Goal: Task Accomplishment & Management: Manage account settings

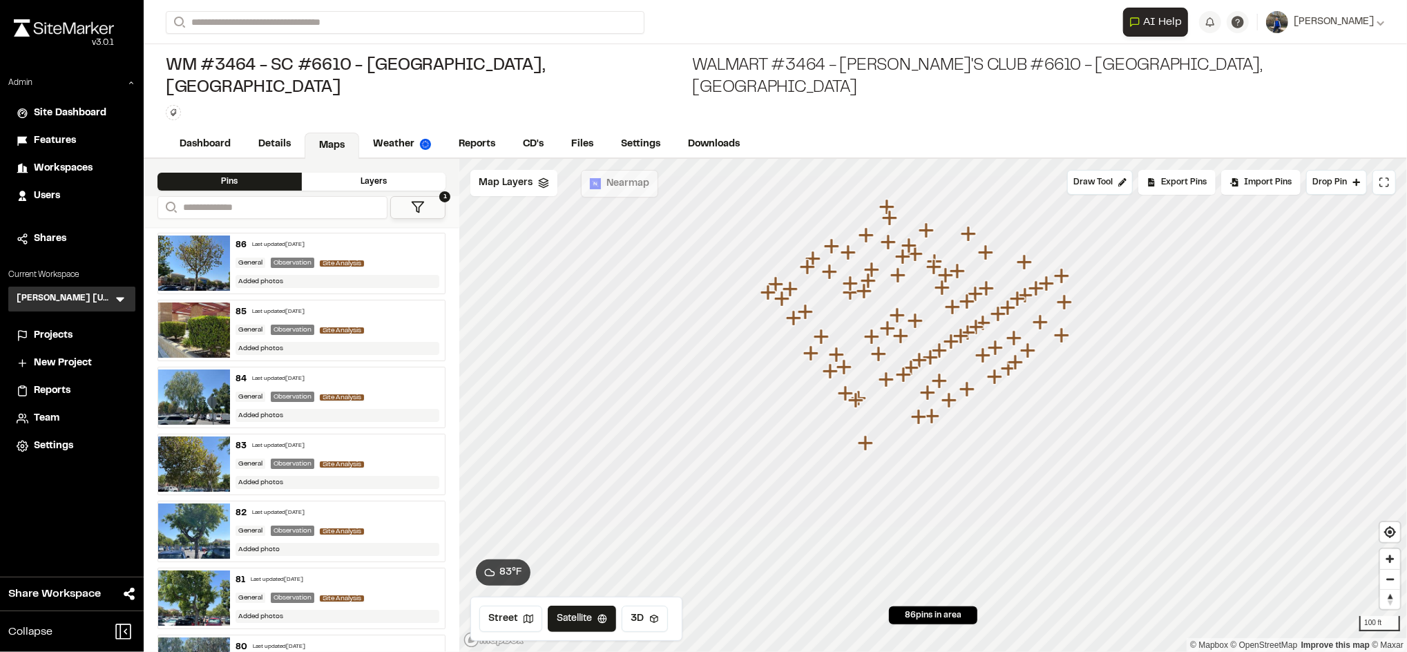
click at [92, 162] on span "Workspaces" at bounding box center [63, 168] width 59 height 15
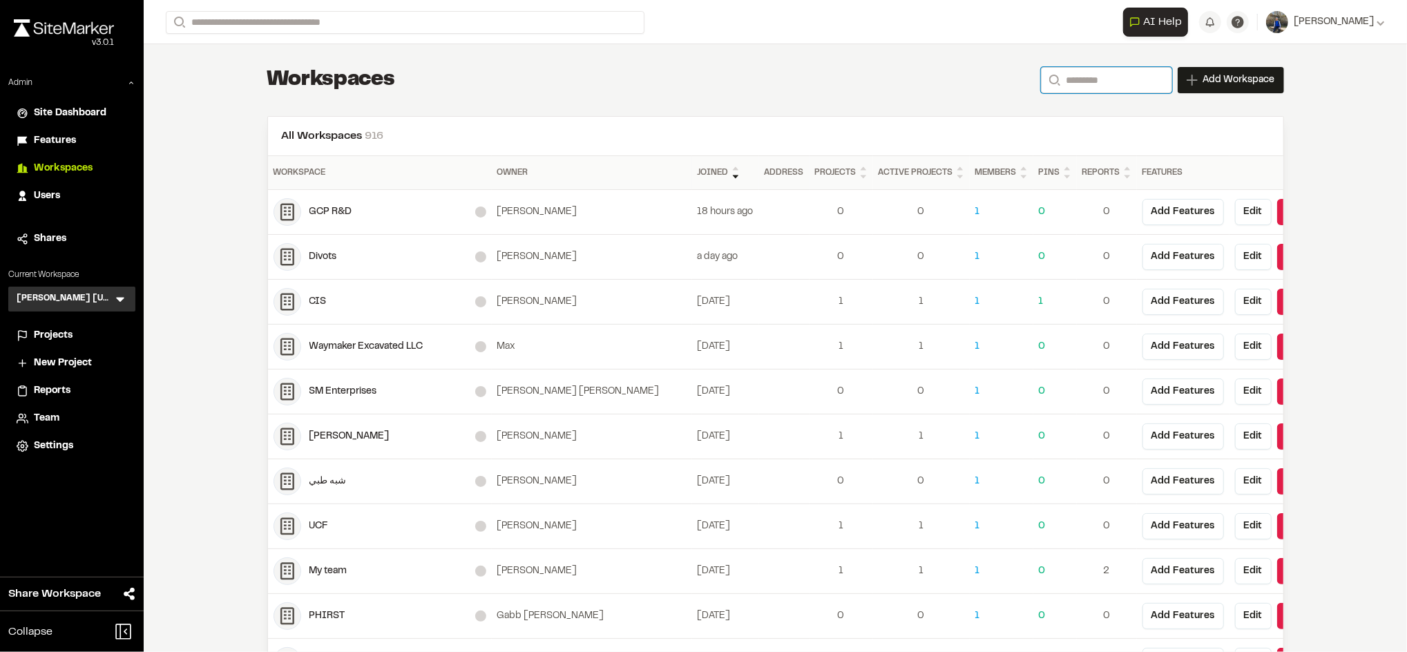
click at [1063, 75] on input "Search" at bounding box center [1106, 80] width 131 height 26
click at [1061, 76] on input "Search" at bounding box center [1106, 80] width 131 height 26
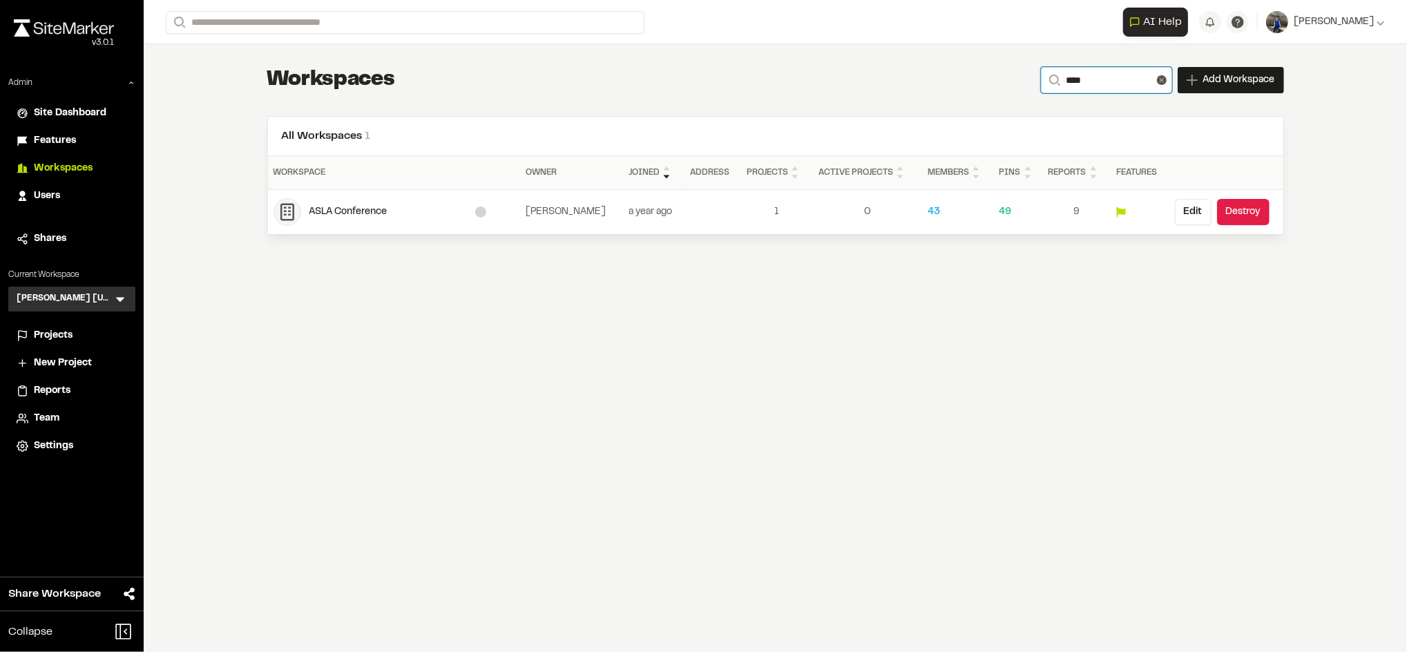
type input "****"
click at [325, 211] on div "ASLA Conference" at bounding box center [392, 211] width 166 height 15
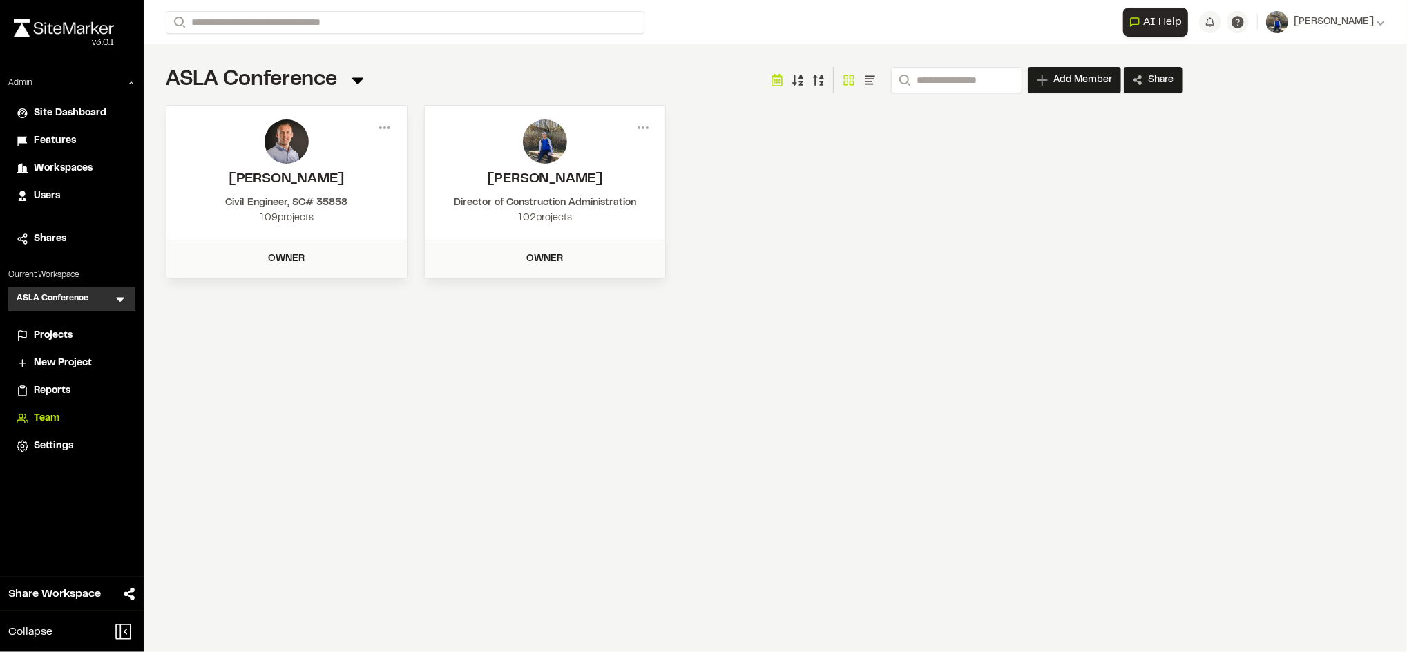
click at [68, 334] on span "Projects" at bounding box center [53, 335] width 39 height 15
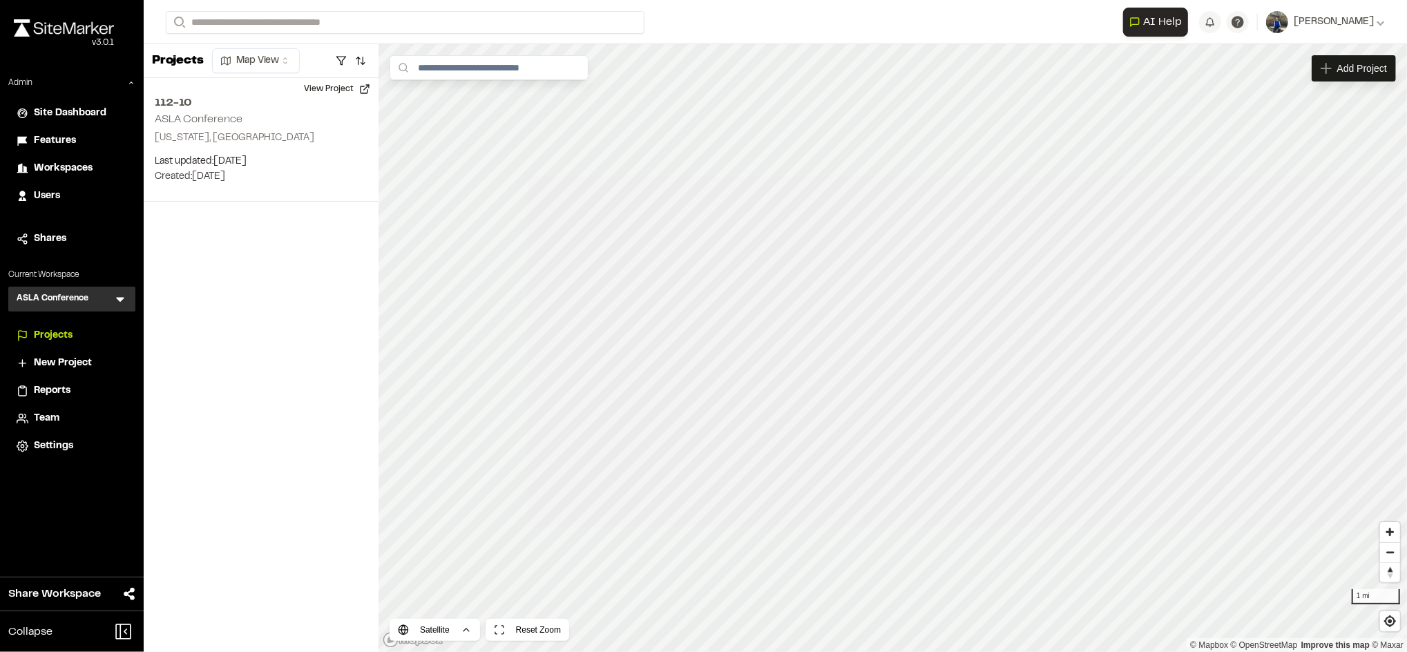
click at [46, 424] on span "Team" at bounding box center [47, 418] width 26 height 15
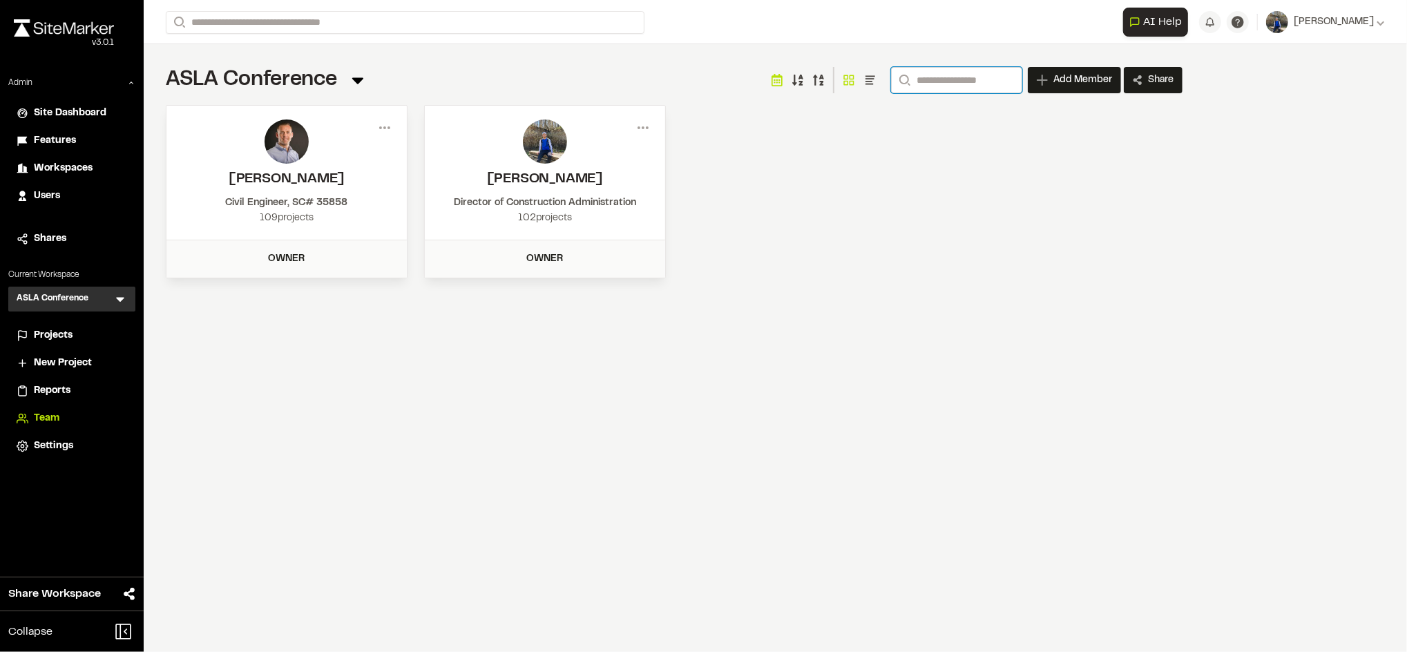
click at [958, 83] on input "Search" at bounding box center [956, 80] width 131 height 26
click at [939, 80] on input "Search" at bounding box center [956, 80] width 131 height 26
click at [949, 71] on input "Search" at bounding box center [956, 80] width 131 height 26
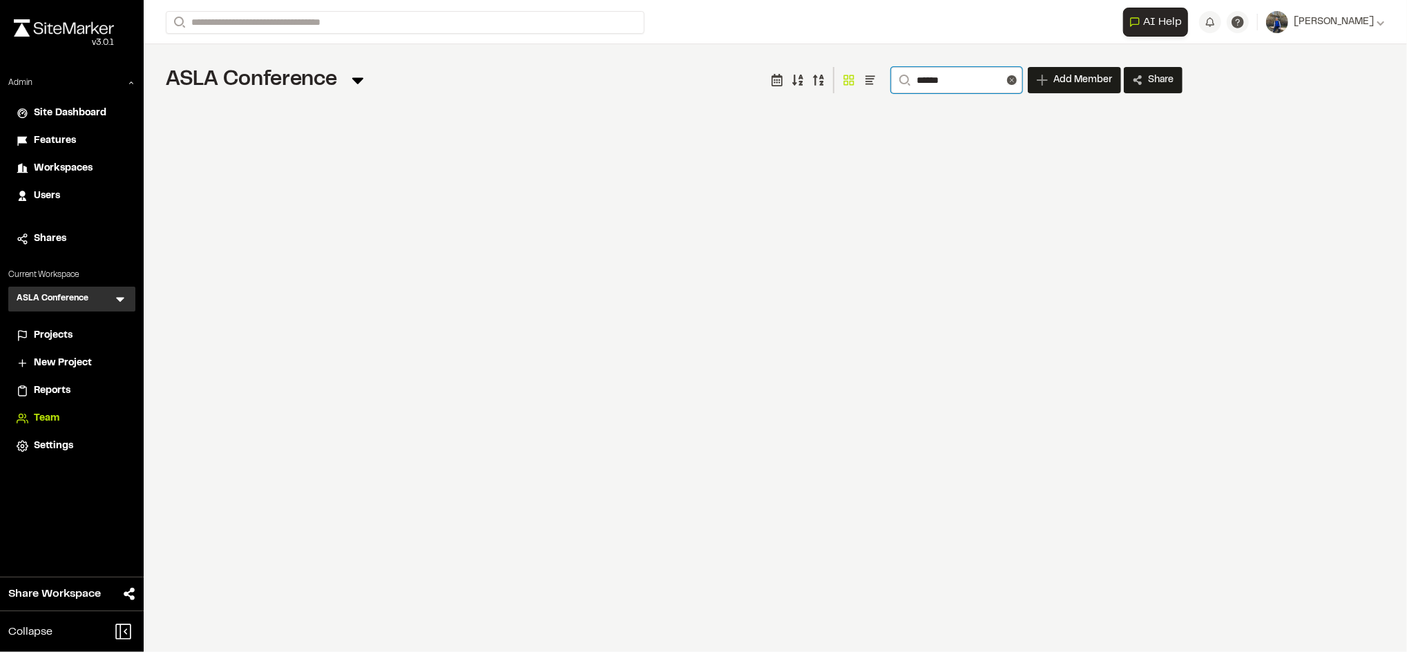
type input "**********"
click at [1009, 83] on icon at bounding box center [1012, 80] width 10 height 10
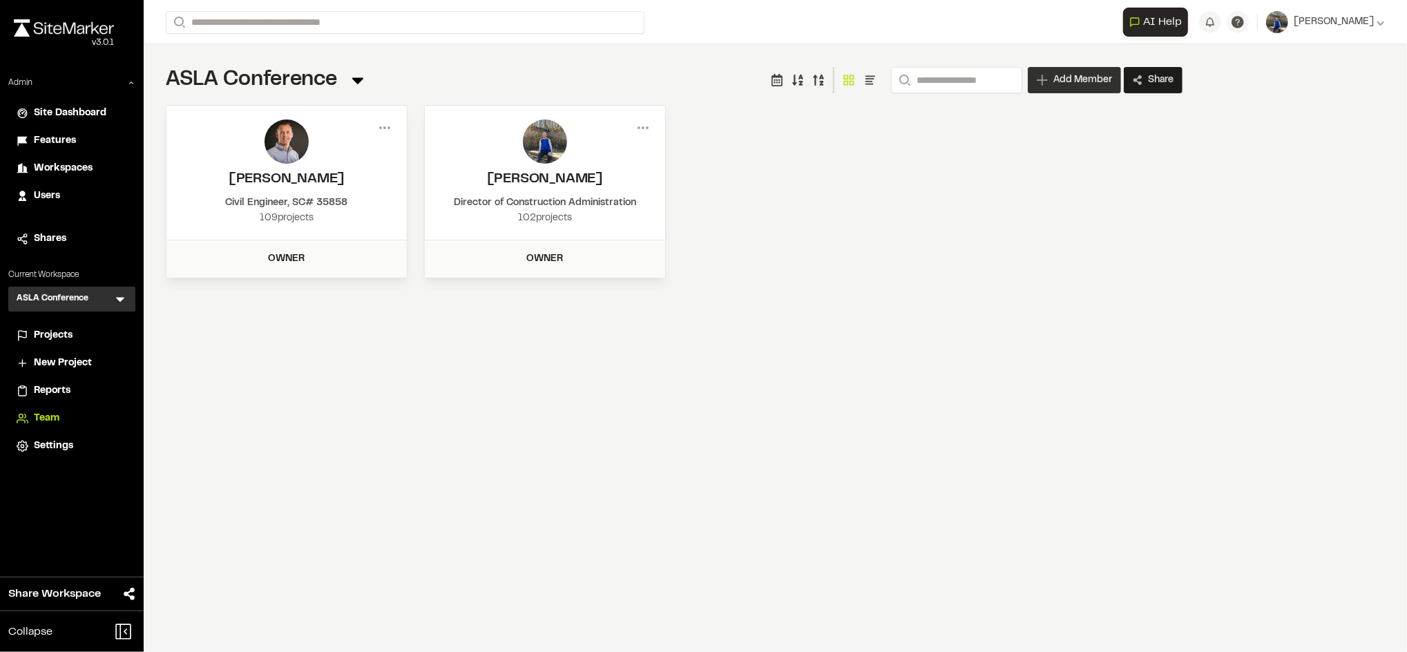
click at [1065, 82] on span "Add Member" at bounding box center [1082, 80] width 59 height 14
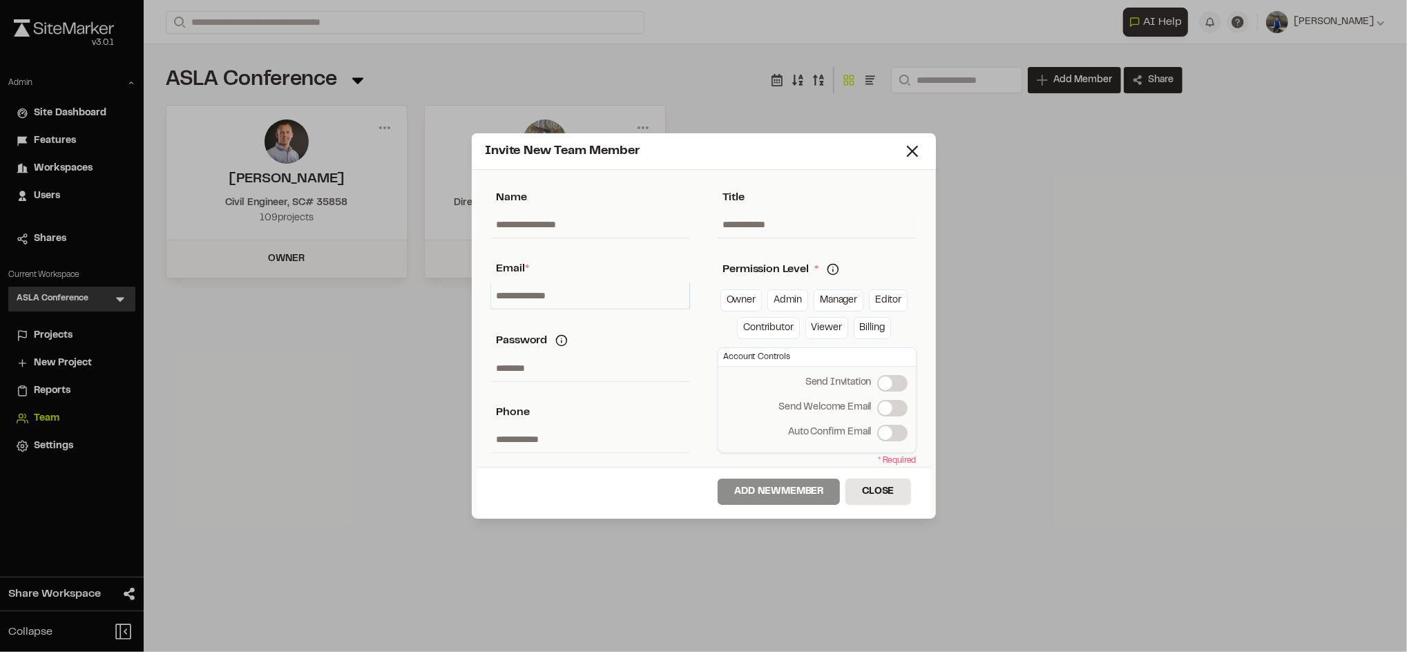
click at [544, 291] on input "text" at bounding box center [590, 296] width 199 height 26
type input "**********"
click at [830, 295] on link "Manager" at bounding box center [839, 300] width 50 height 22
click at [890, 412] on label "Send Welcome Email" at bounding box center [892, 408] width 30 height 17
click at [812, 485] on button "Add New Member" at bounding box center [779, 492] width 122 height 26
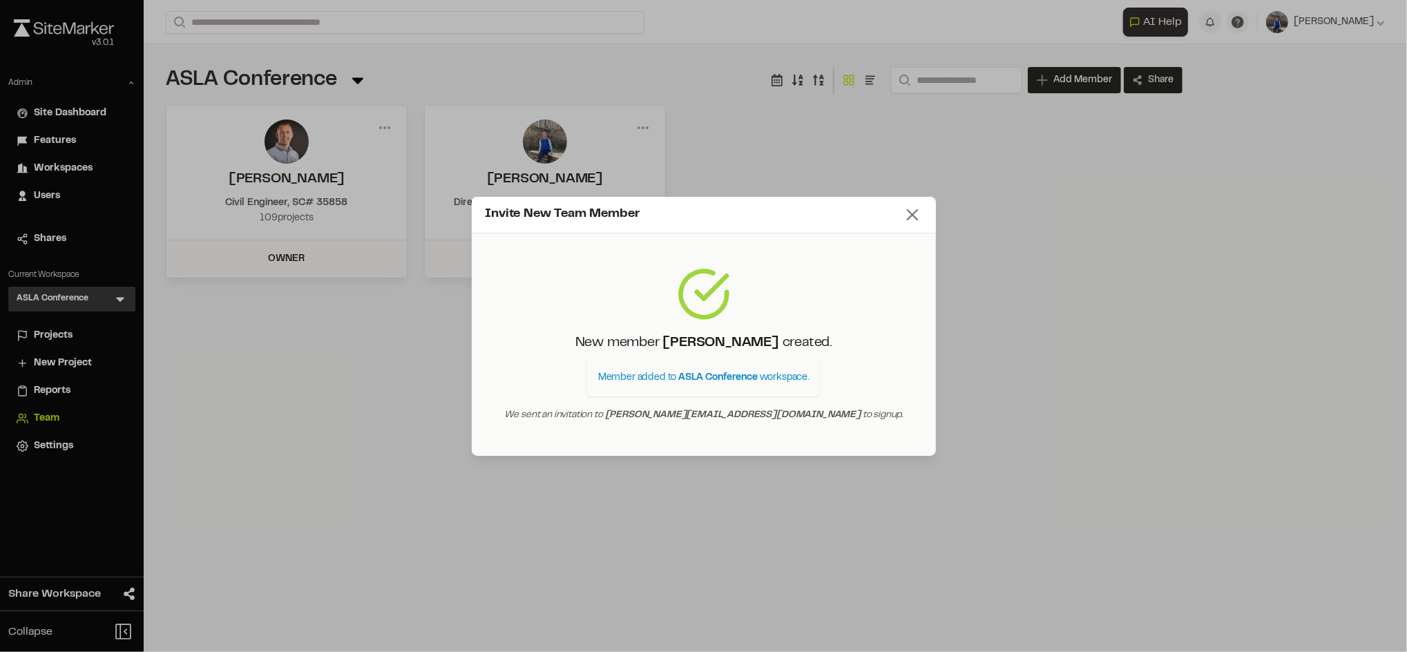
click at [908, 212] on icon at bounding box center [912, 214] width 19 height 19
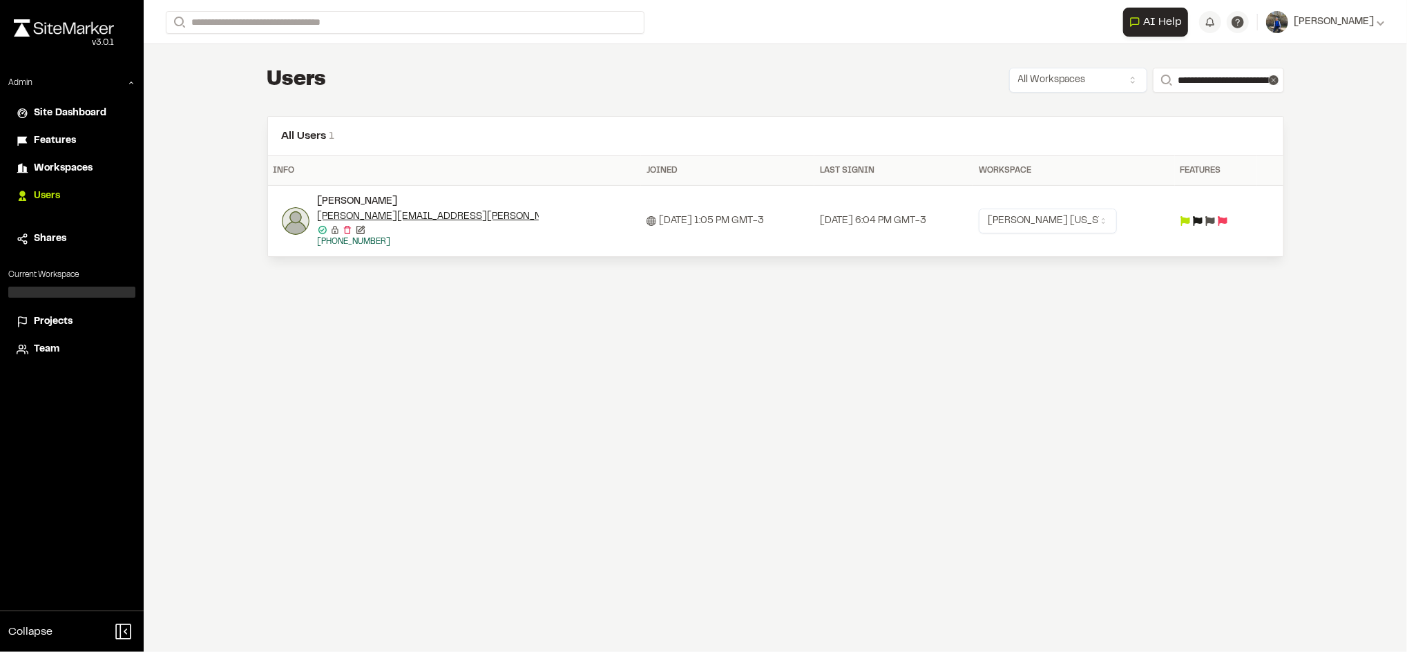
click at [74, 325] on div "Projects" at bounding box center [80, 321] width 93 height 15
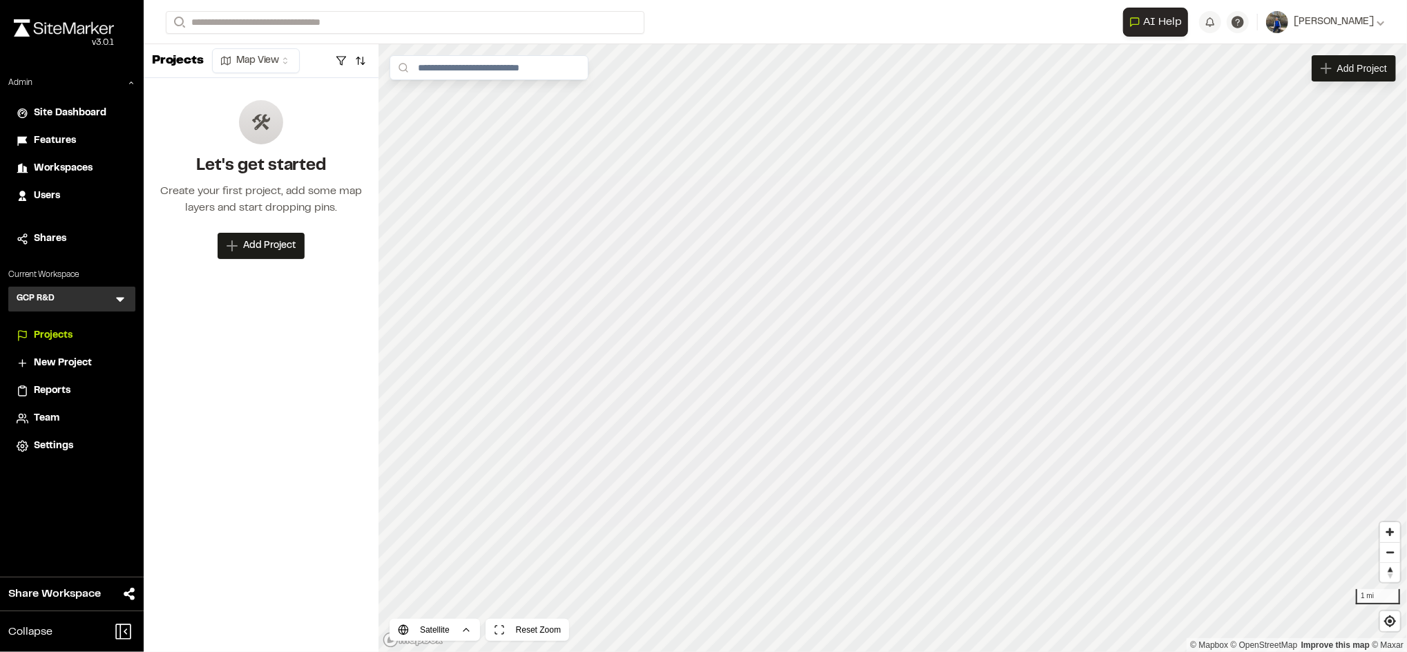
click at [117, 298] on icon at bounding box center [120, 300] width 8 height 5
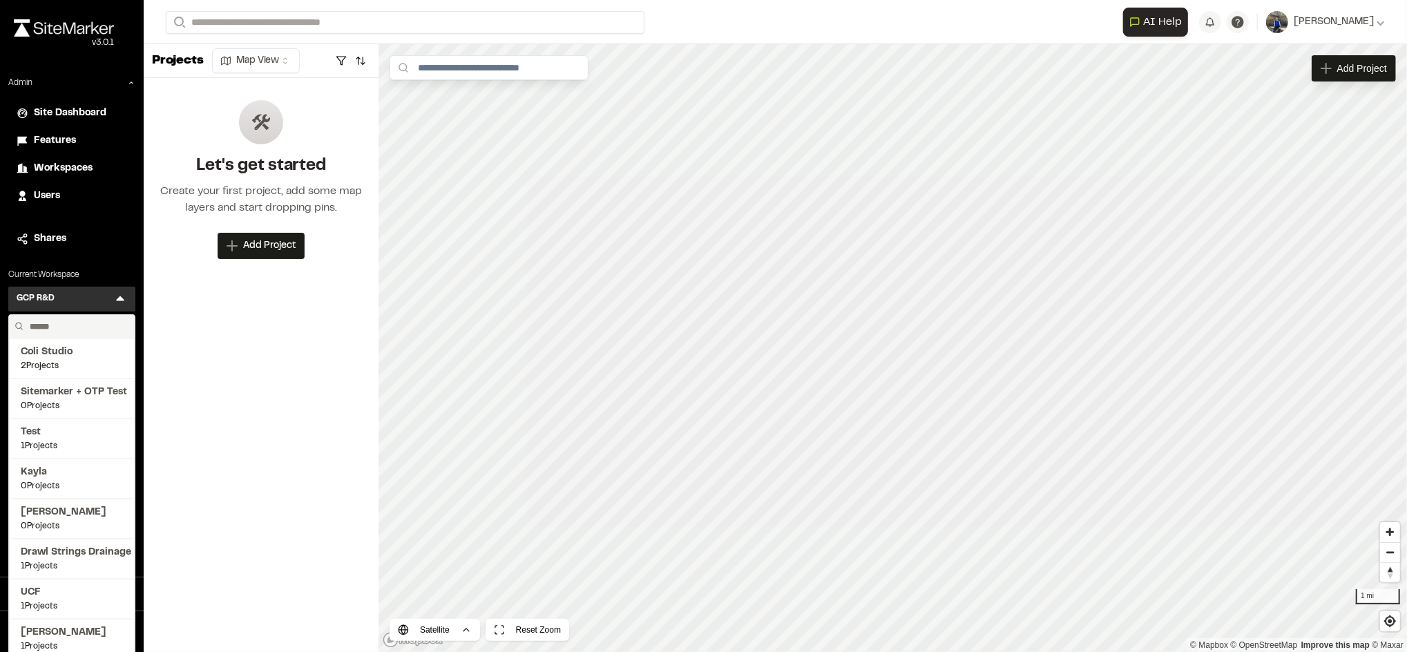
click at [94, 329] on input "text" at bounding box center [76, 326] width 105 height 23
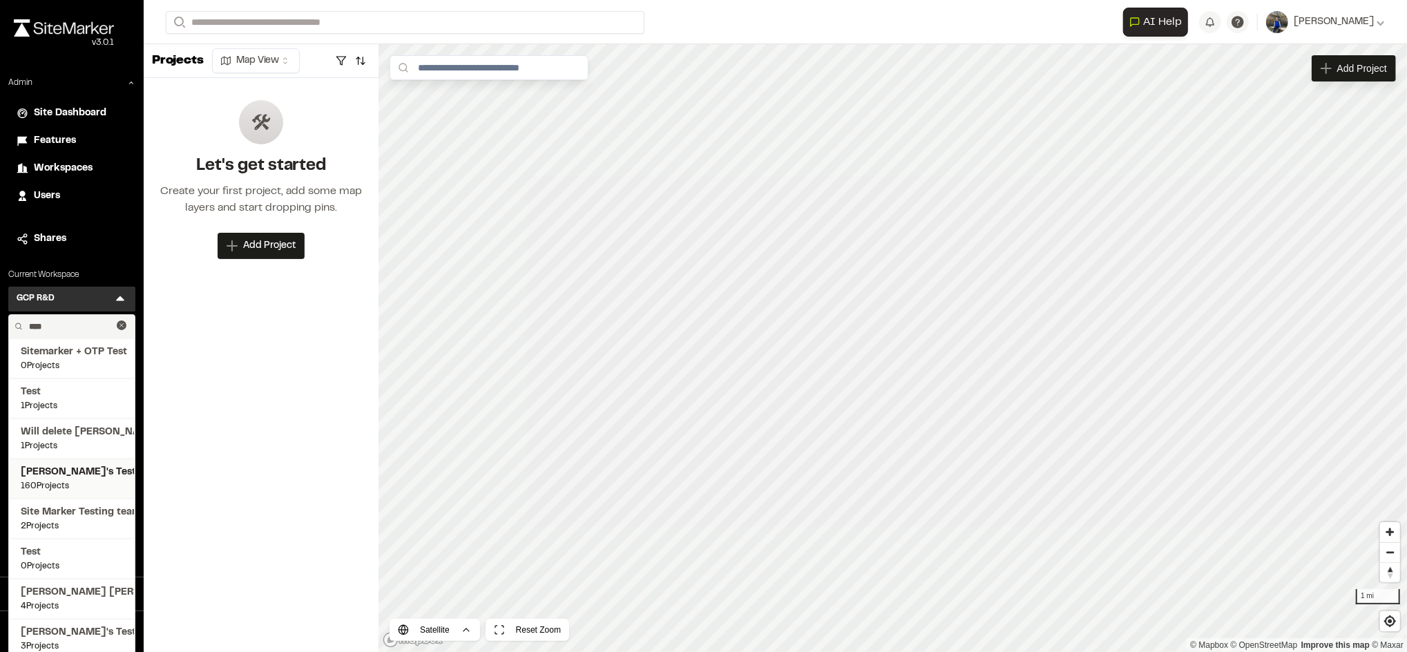
type input "****"
click at [59, 481] on span "160 Projects" at bounding box center [72, 486] width 102 height 12
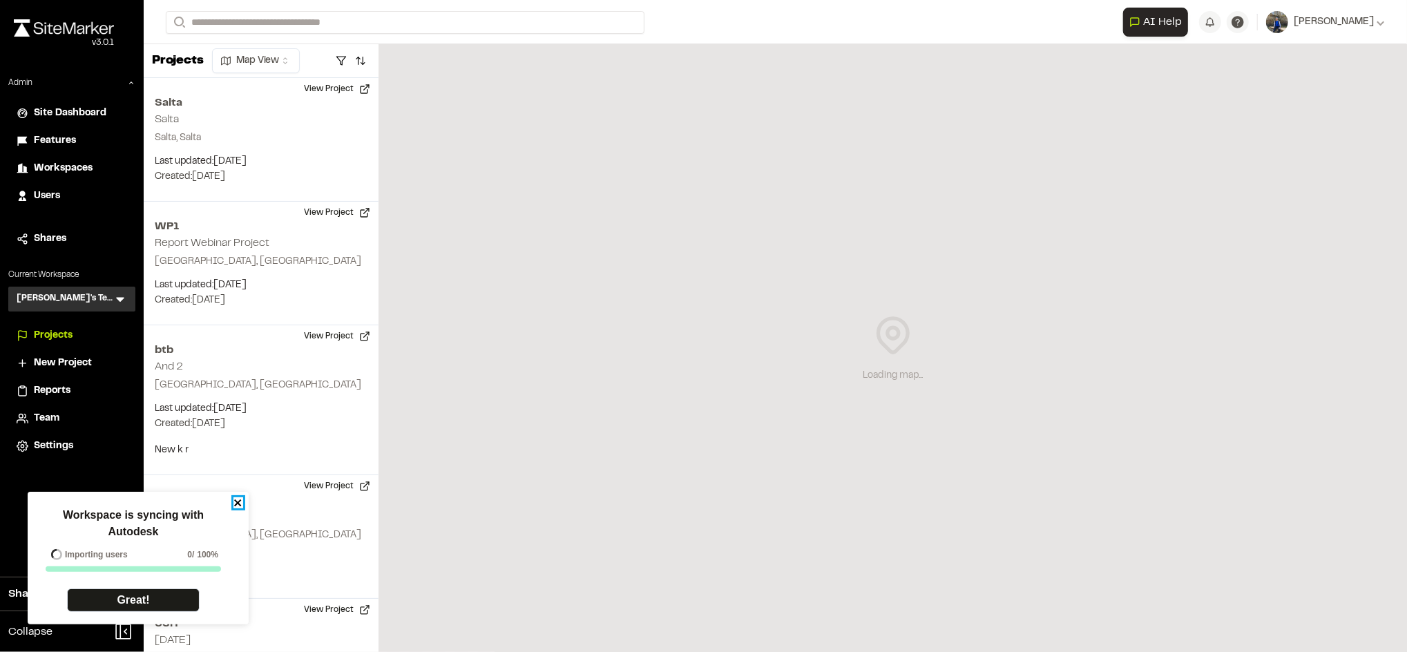
click at [238, 503] on icon "close" at bounding box center [237, 502] width 7 height 7
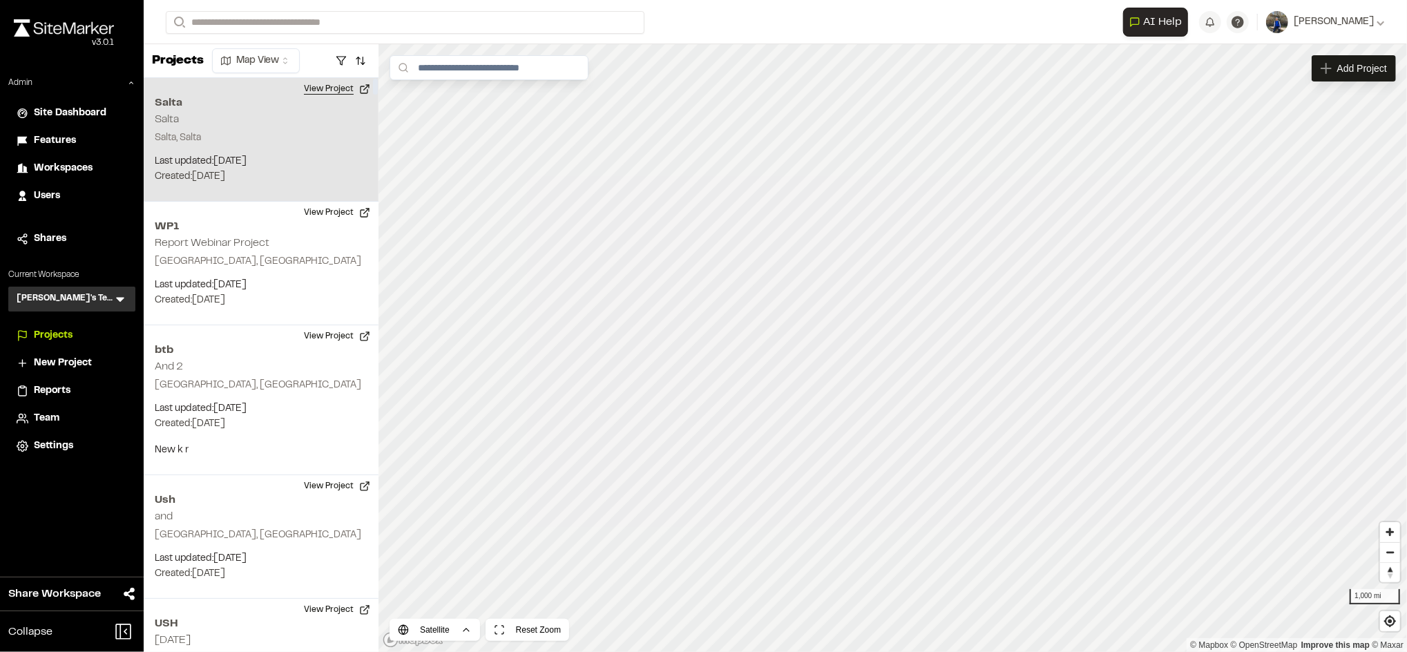
click at [338, 93] on button "View Project" at bounding box center [337, 89] width 83 height 22
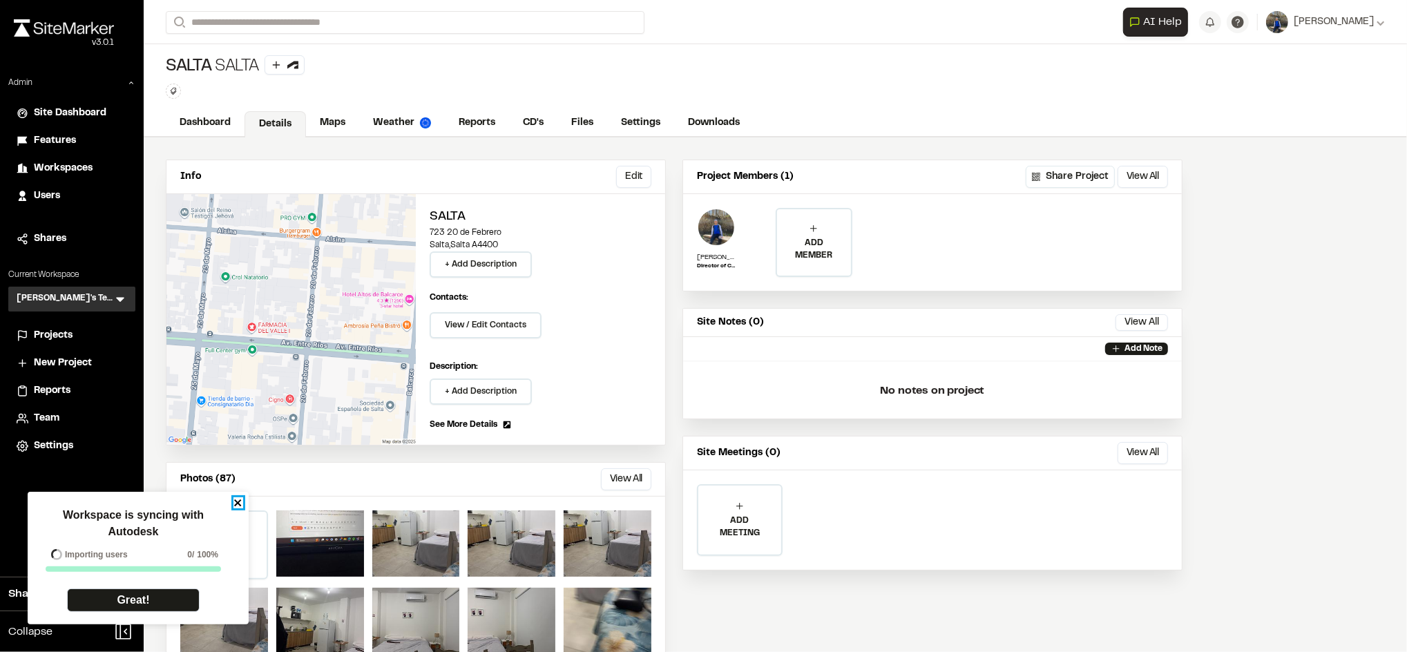
click at [238, 502] on icon "close" at bounding box center [237, 502] width 7 height 7
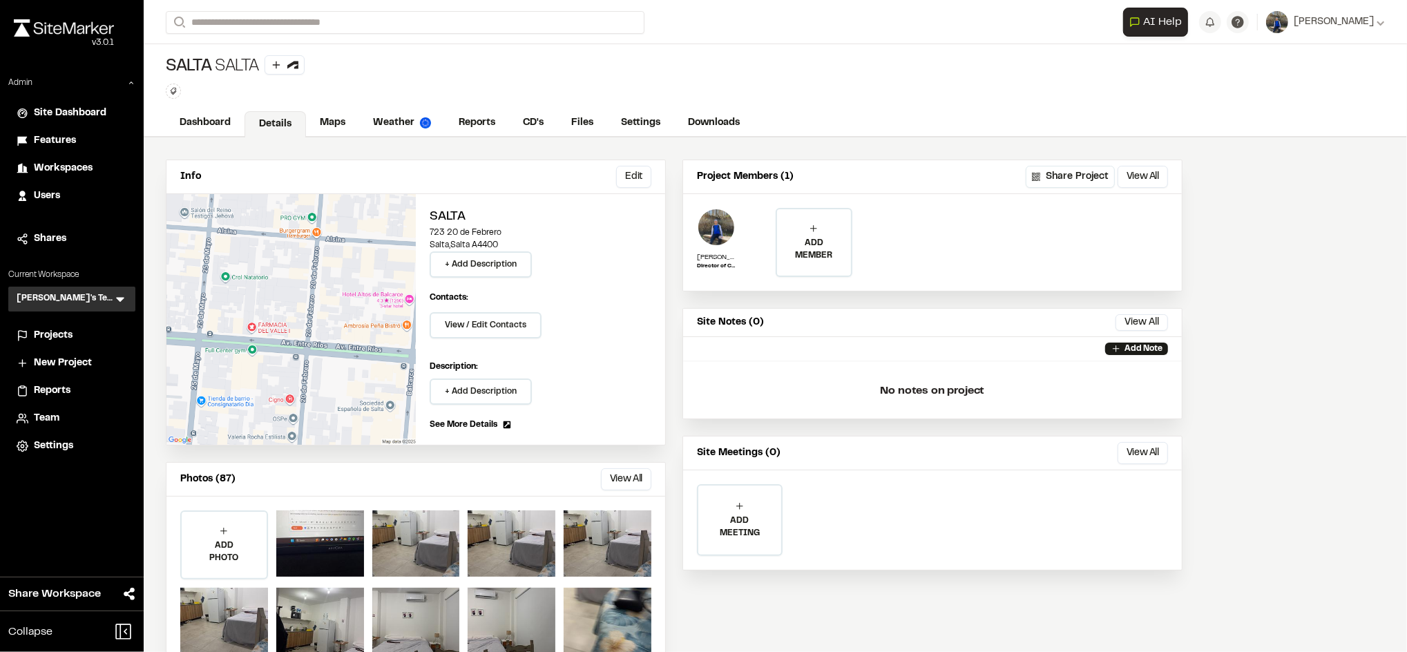
click at [496, 6] on div "**********" at bounding box center [775, 22] width 1219 height 44
click at [50, 199] on span "Users" at bounding box center [47, 196] width 26 height 15
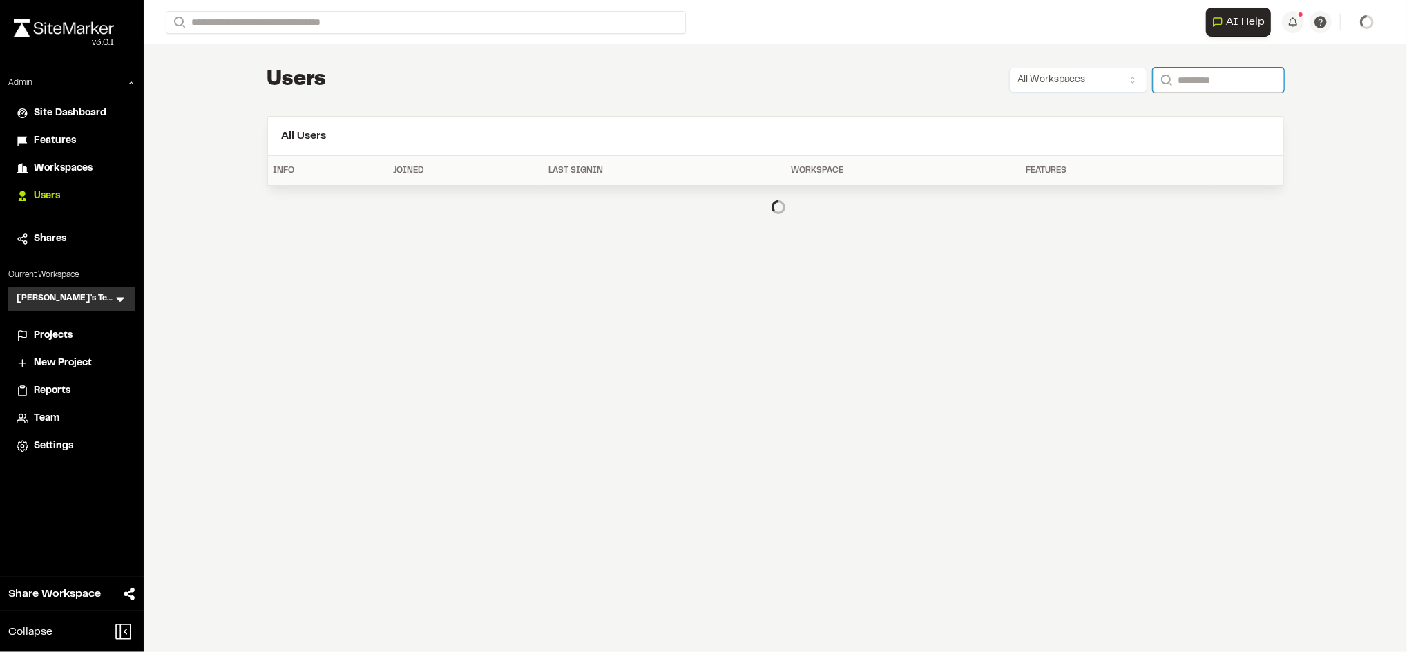
paste input "**********"
click at [1216, 80] on input "**********" at bounding box center [1218, 80] width 131 height 25
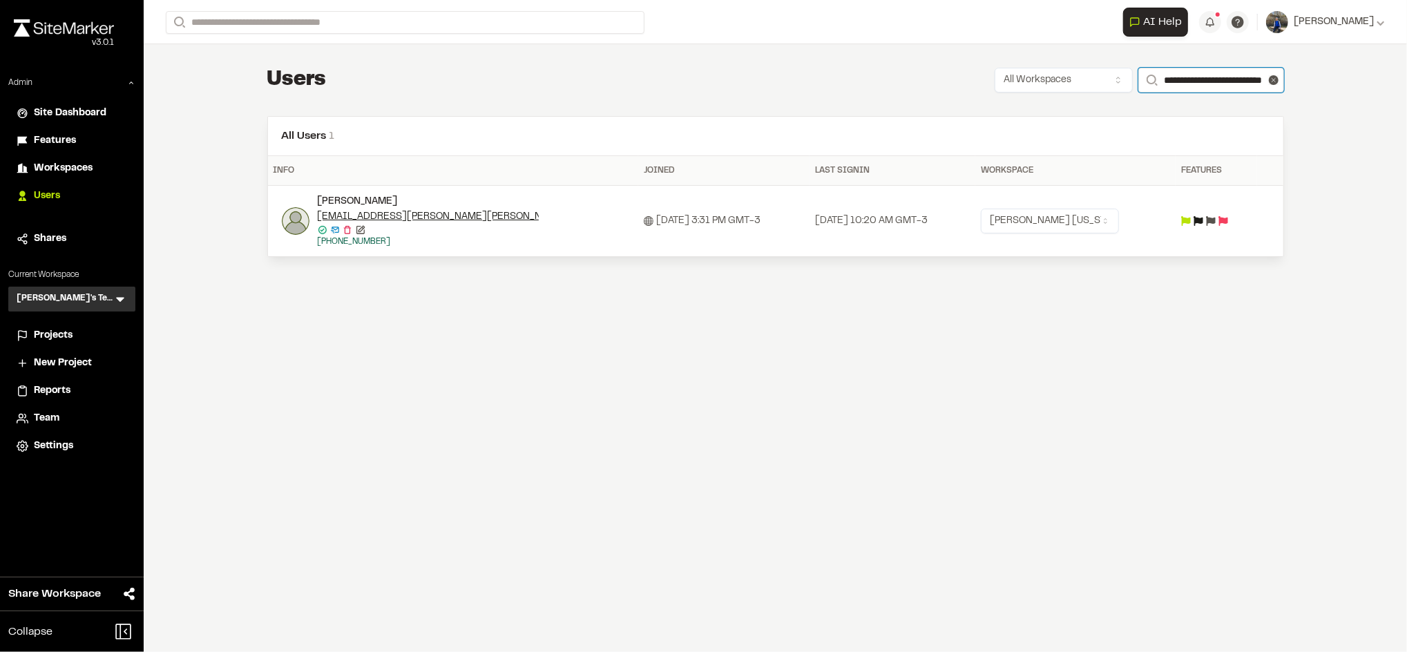
type input "**********"
click at [334, 232] on icon at bounding box center [332, 231] width 3 height 3
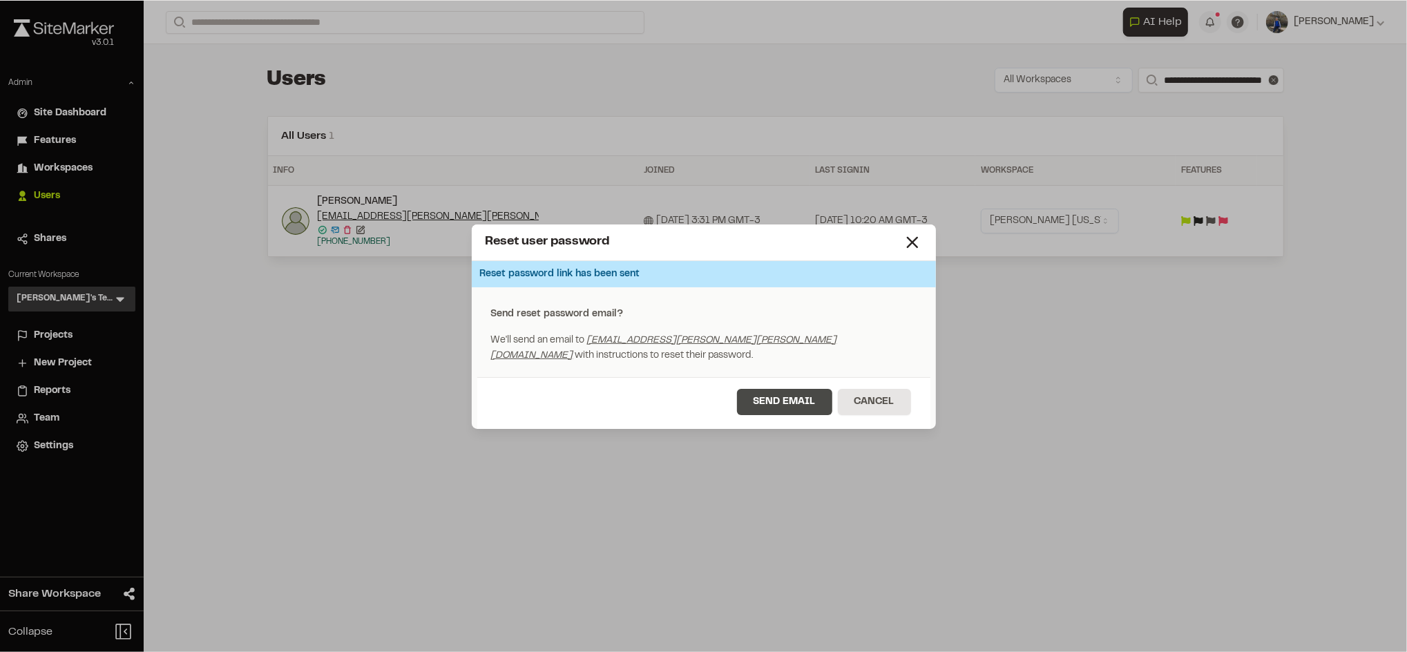
click at [777, 392] on button "Send Email" at bounding box center [784, 402] width 95 height 26
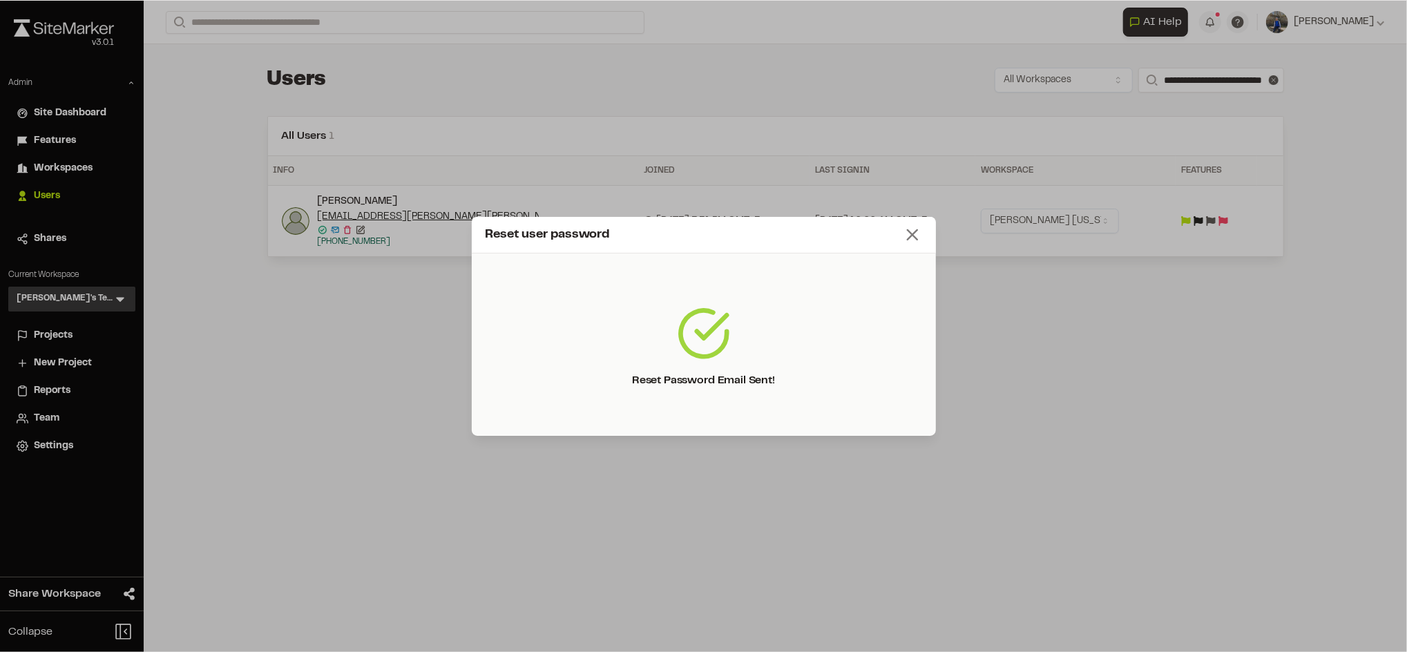
click at [912, 238] on icon at bounding box center [912, 234] width 19 height 19
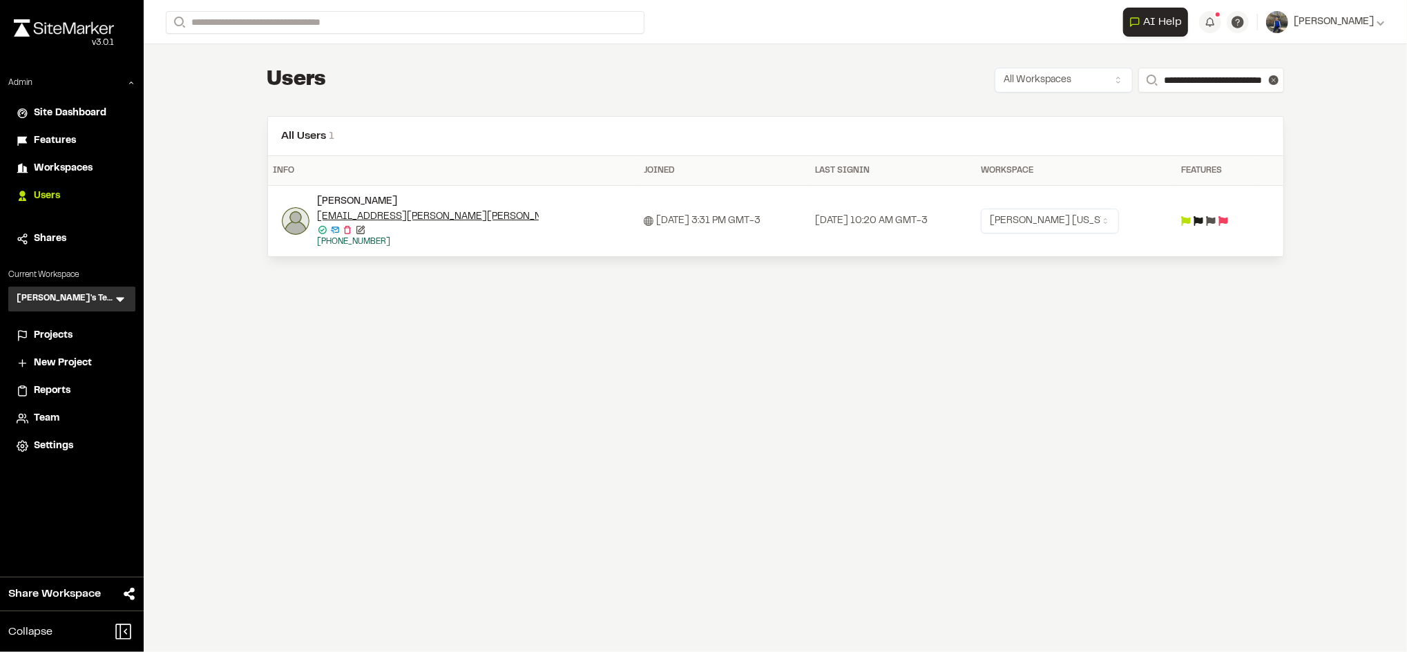
click at [284, 224] on img at bounding box center [296, 221] width 28 height 28
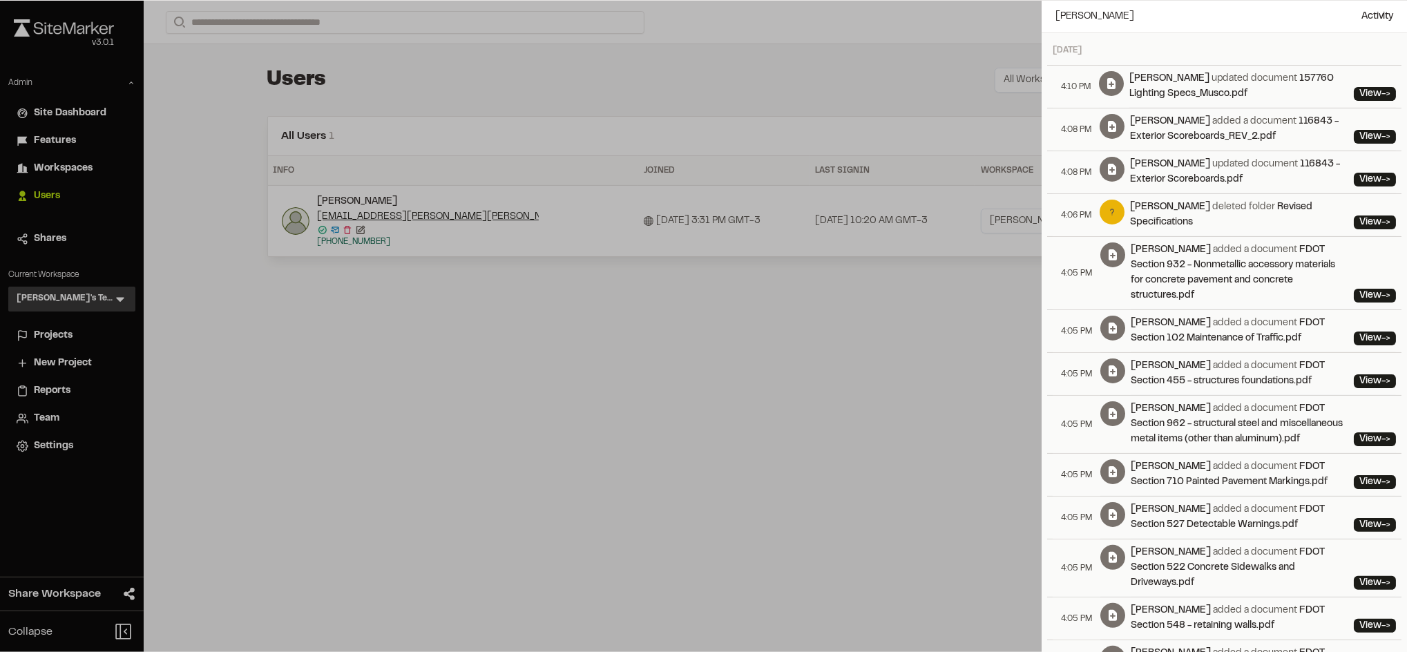
click at [918, 402] on div at bounding box center [703, 326] width 1407 height 652
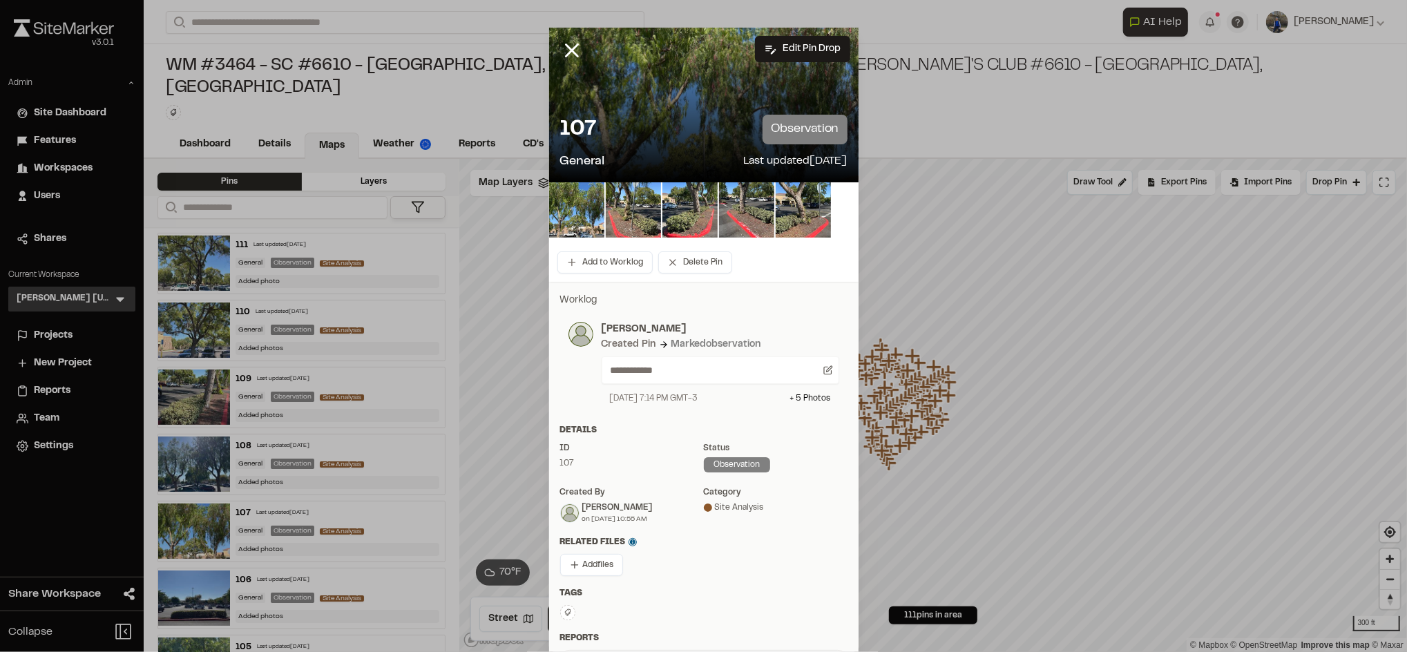
click at [658, 399] on div "September 15, 2025 7:14 PM GMT-3" at bounding box center [654, 398] width 88 height 12
click at [688, 396] on div "September 15, 2025 7:14 PM GMT-3" at bounding box center [654, 398] width 88 height 12
click at [566, 50] on icon at bounding box center [571, 50] width 23 height 23
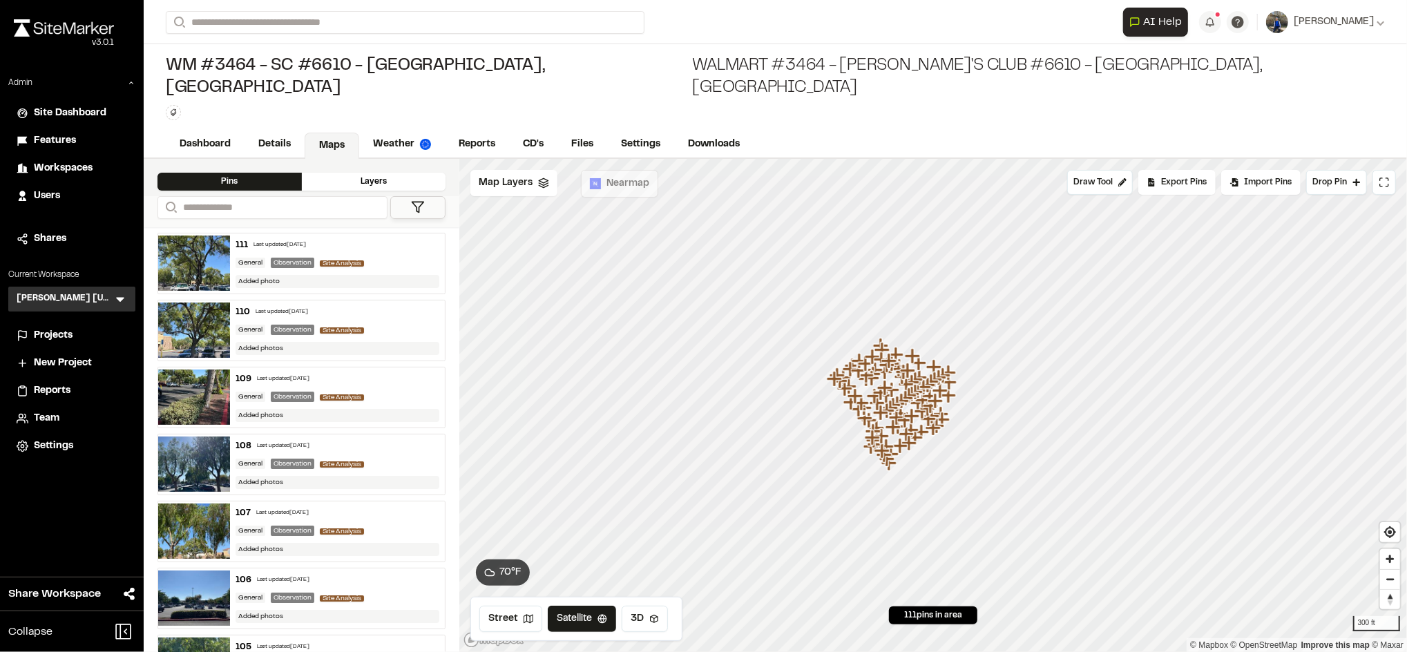
click at [385, 257] on div "General Observation Site Analysis" at bounding box center [338, 263] width 204 height 12
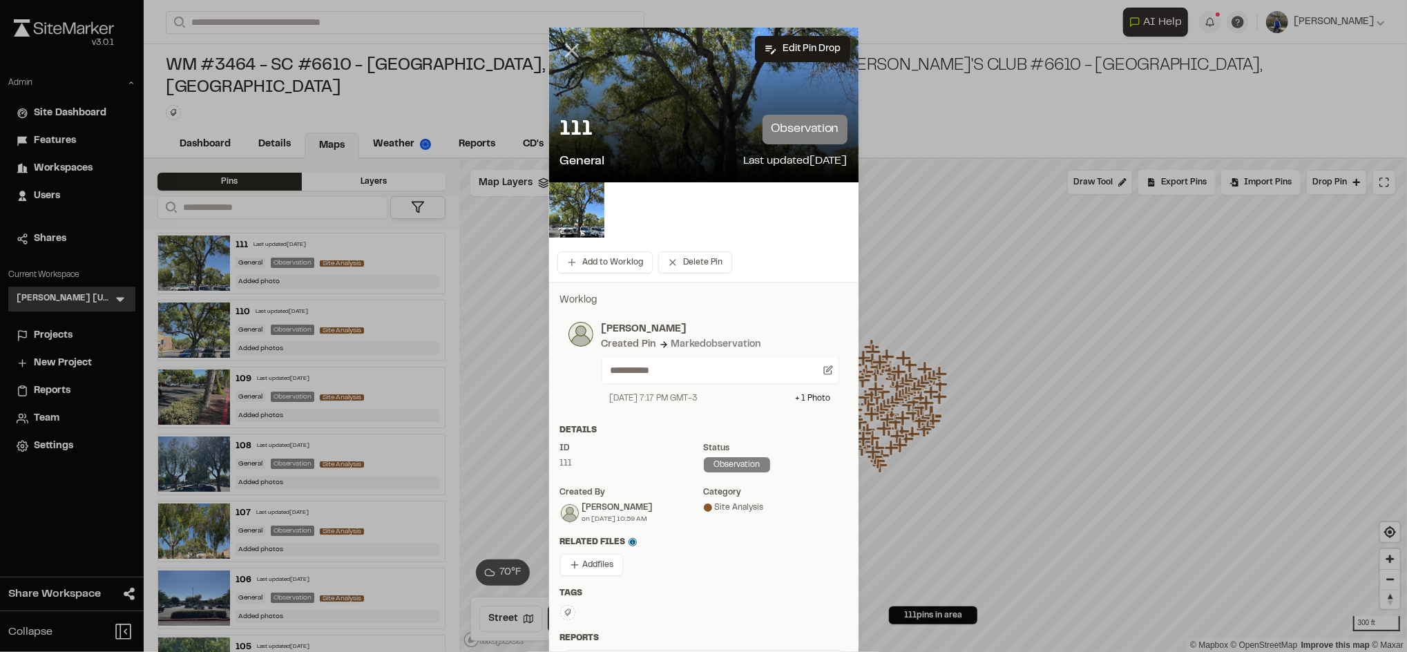
click at [560, 53] on icon at bounding box center [571, 50] width 23 height 23
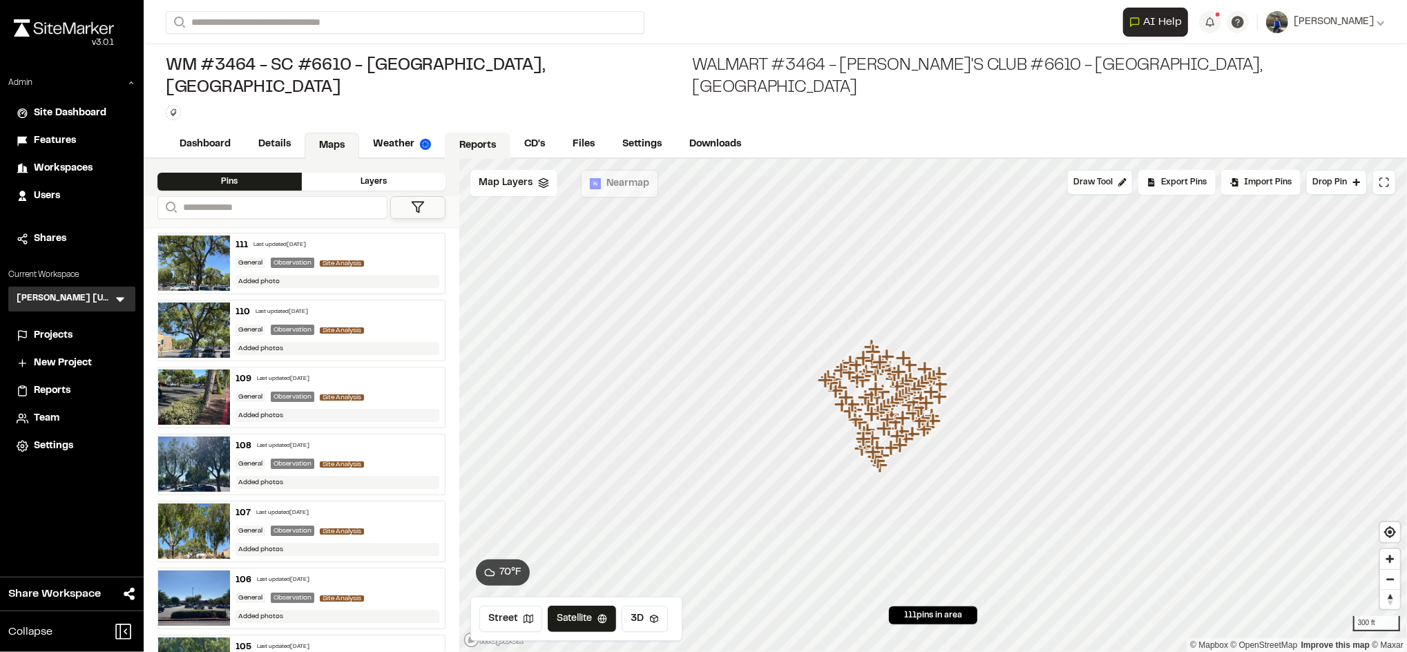
click at [472, 133] on link "Reports" at bounding box center [478, 146] width 66 height 26
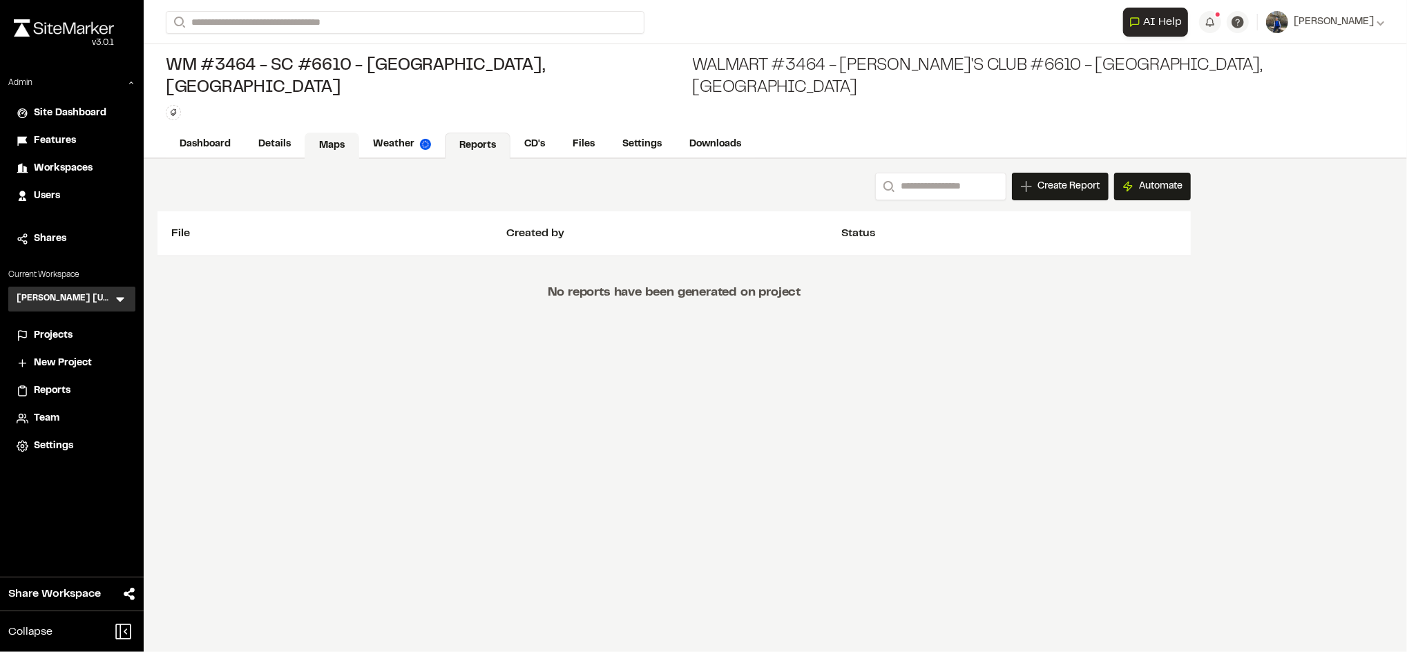
click at [336, 133] on link "Maps" at bounding box center [332, 146] width 55 height 26
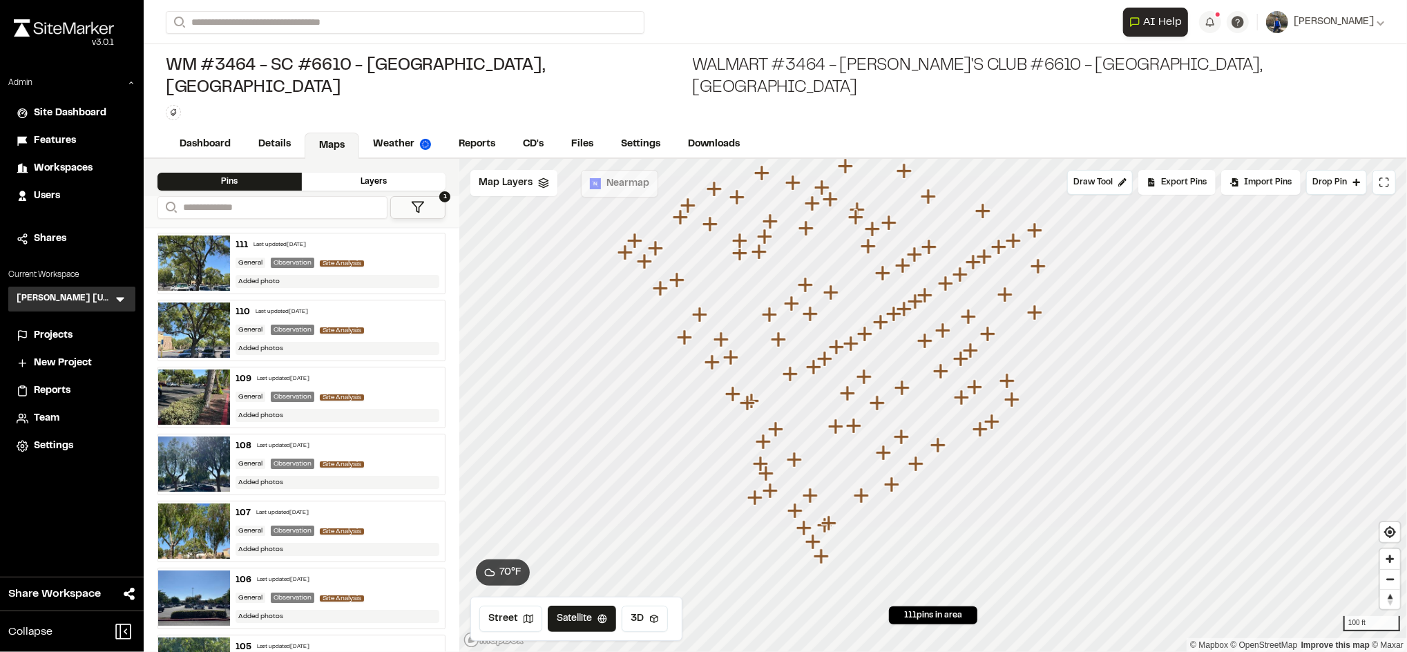
click at [496, 54] on div "WM #3464 - SC #6610 - Chino, CA Walmart #3464 - Sam's Club #6610 - Chino, CA Ty…" at bounding box center [775, 87] width 1263 height 87
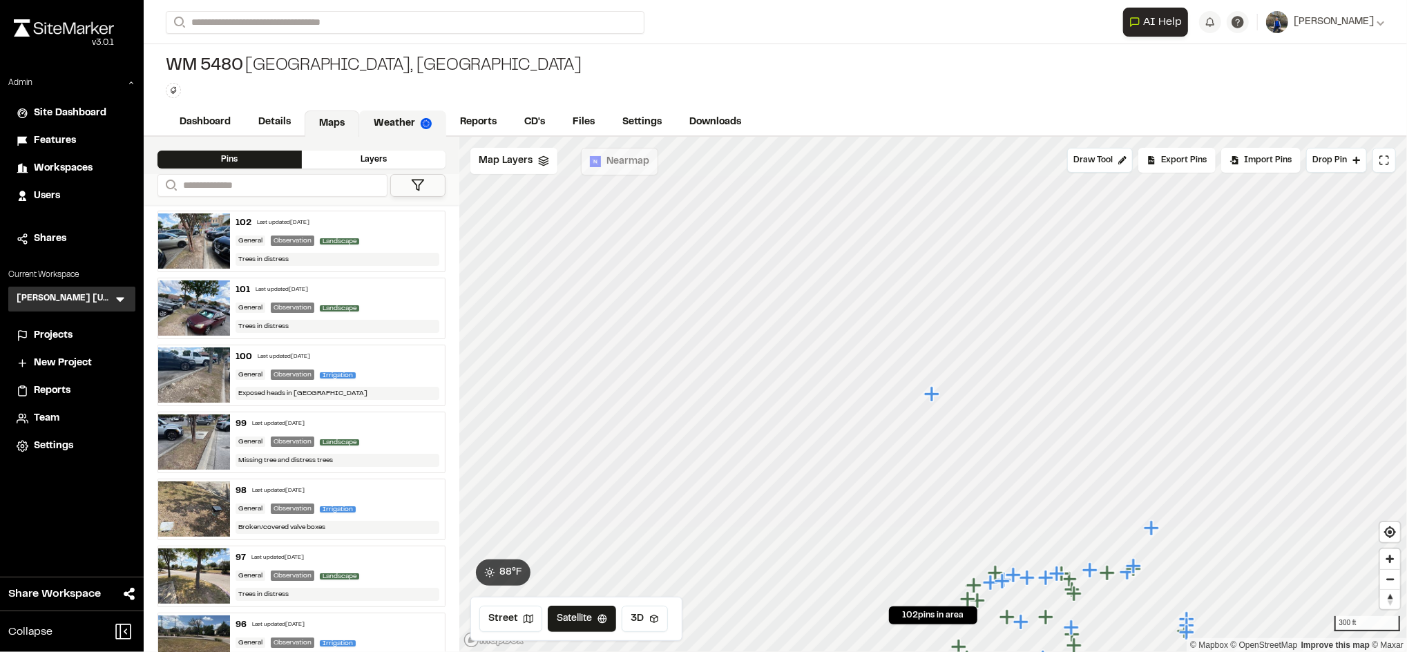
click at [406, 135] on link "Weather" at bounding box center [402, 124] width 87 height 26
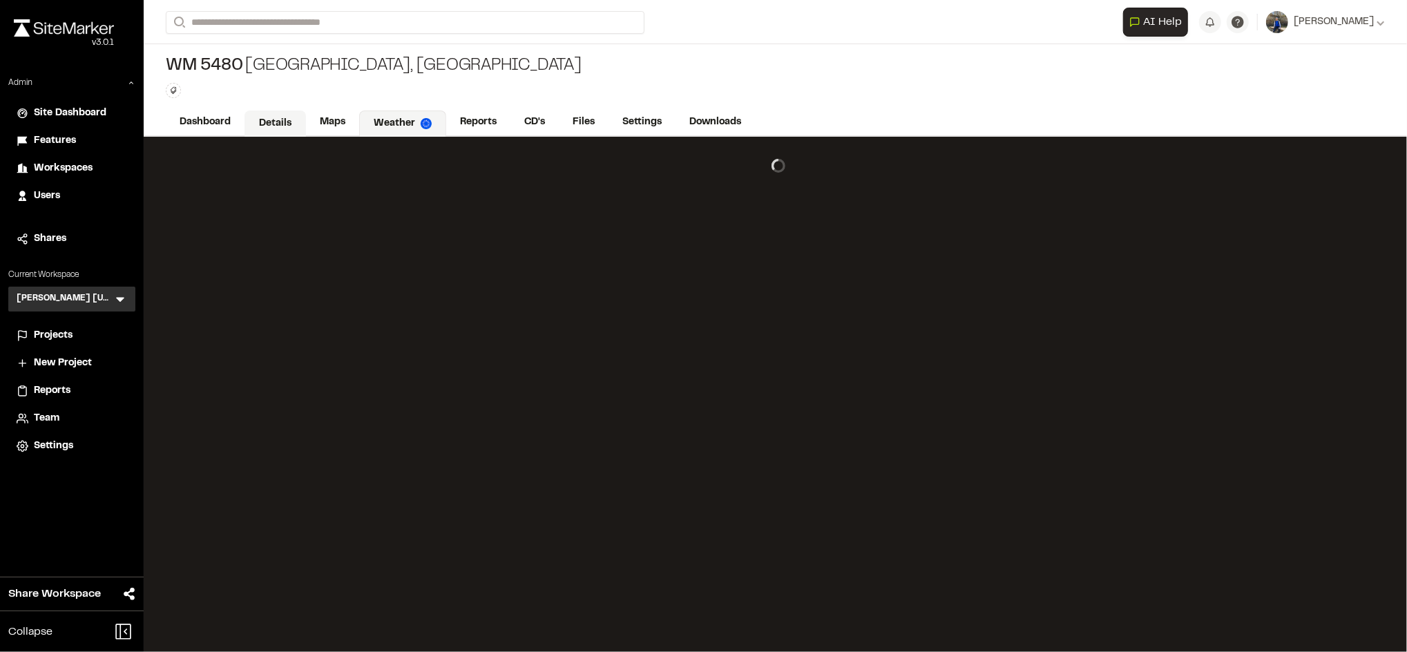
click at [293, 123] on link "Details" at bounding box center [275, 124] width 61 height 26
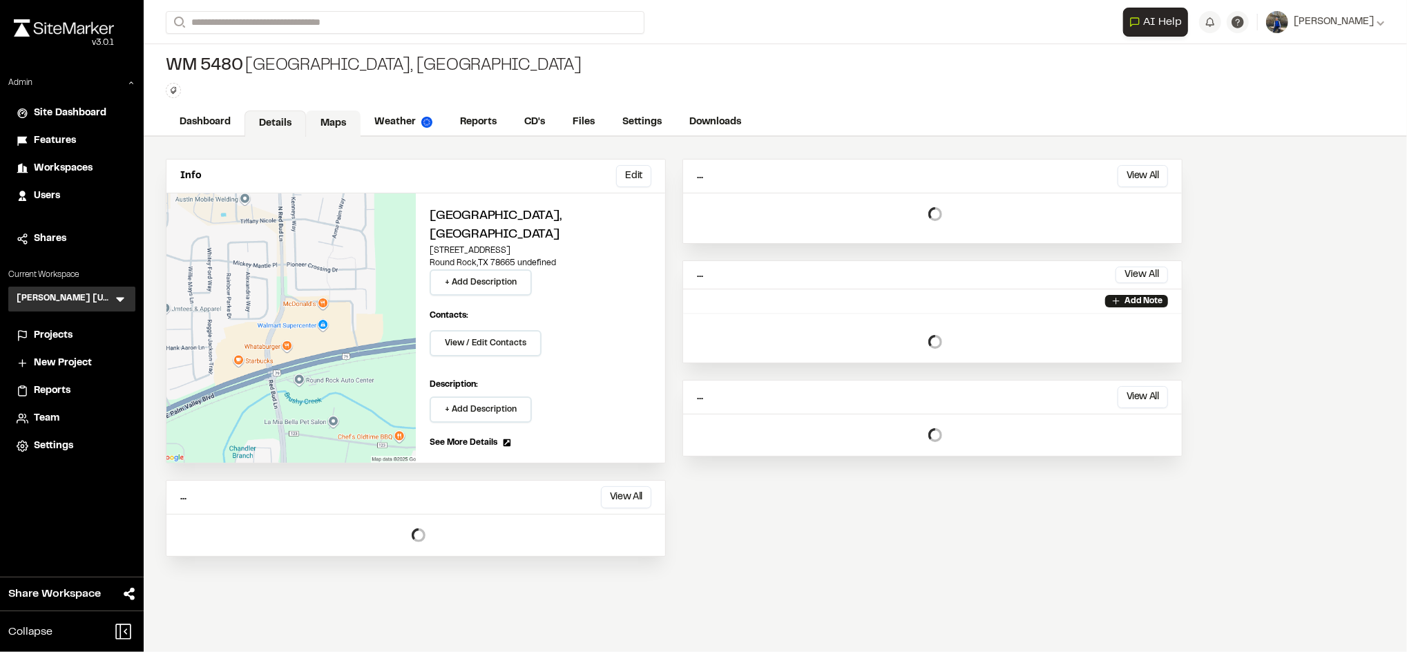
click at [338, 123] on link "Maps" at bounding box center [333, 124] width 55 height 26
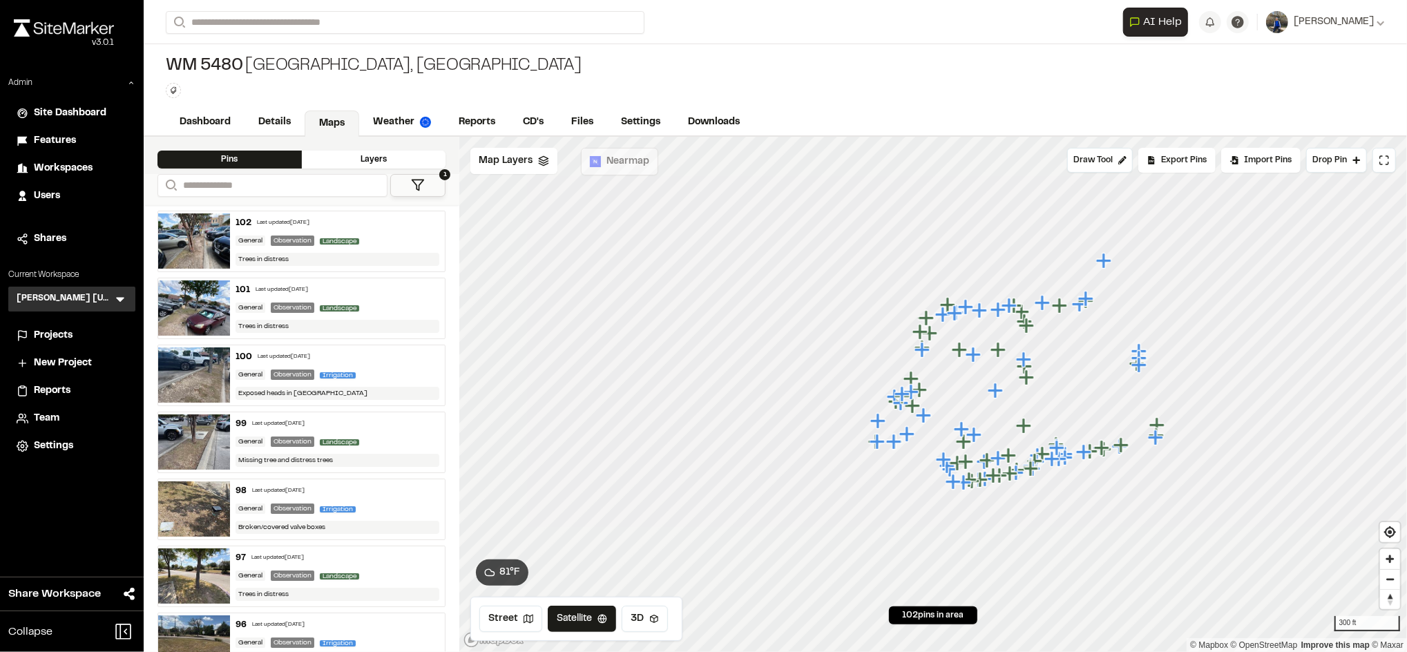
click at [61, 332] on span "Projects" at bounding box center [53, 335] width 39 height 15
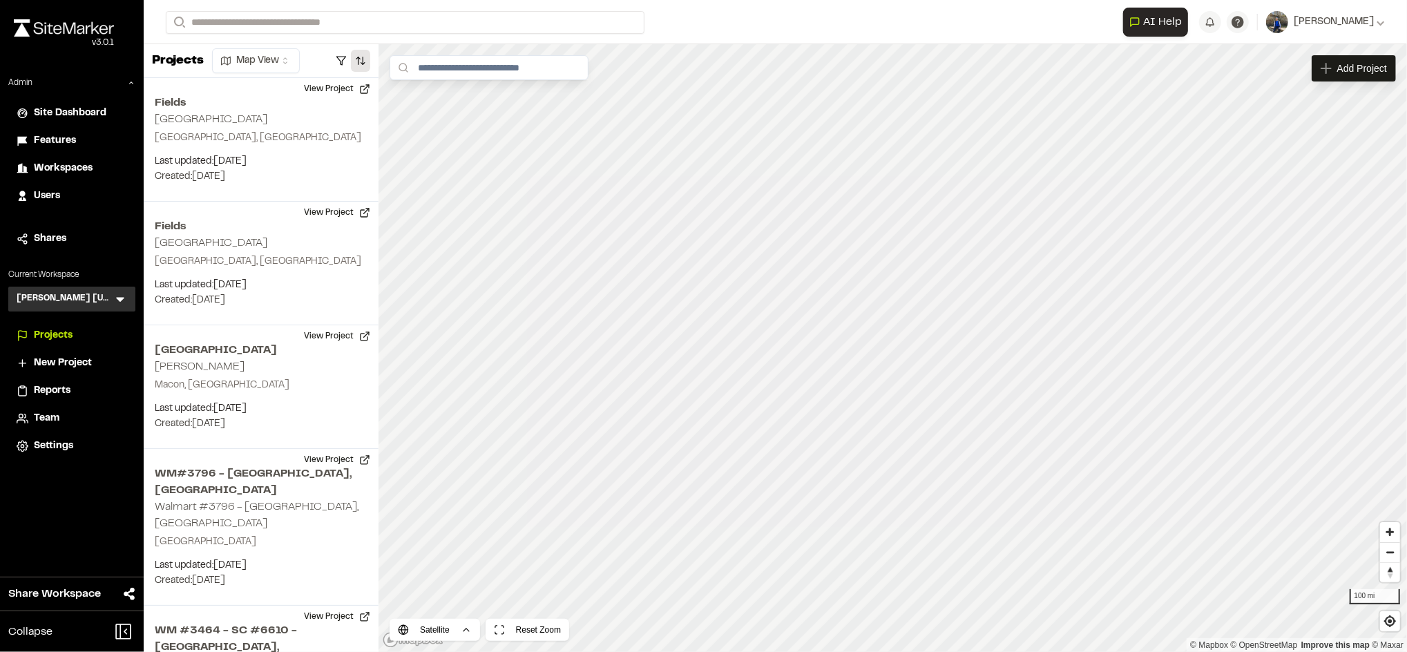
click at [367, 58] on button "button" at bounding box center [360, 61] width 19 height 22
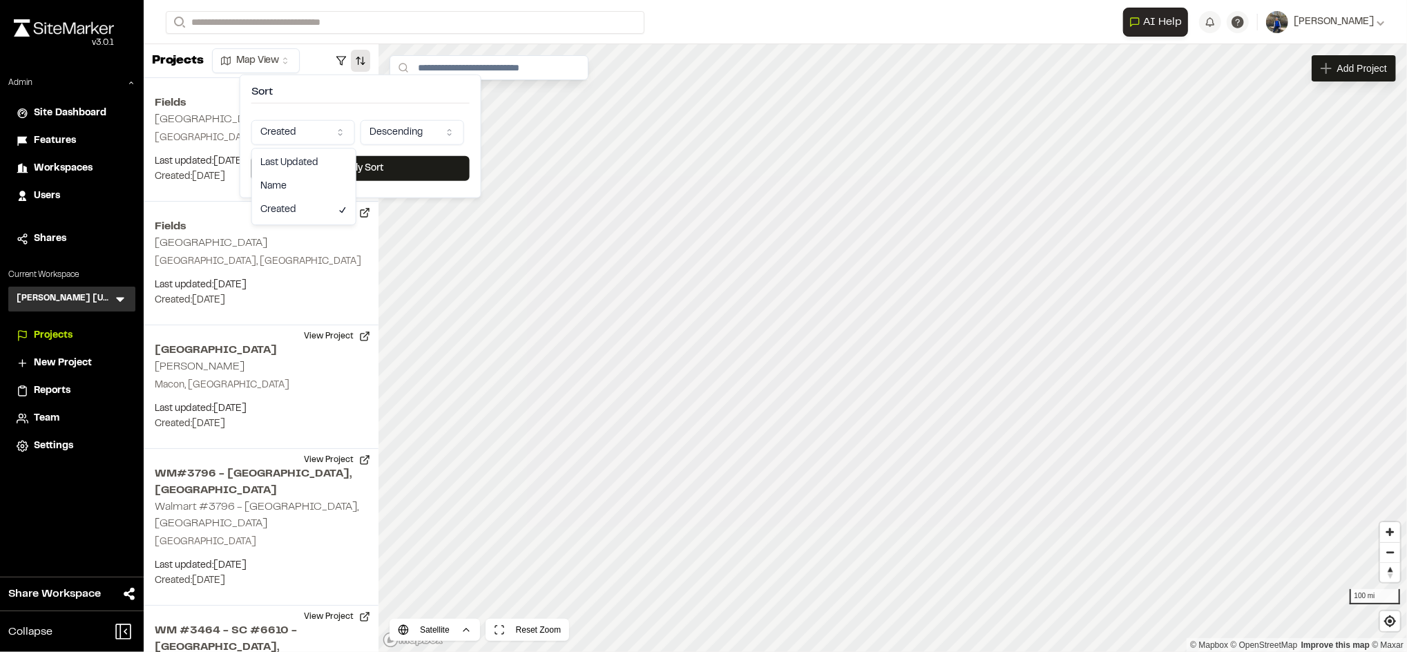
click at [330, 128] on html "Close sidebar v 3.0.1 Admin Site Dashboard Features Workspaces Users Shares Cur…" at bounding box center [703, 326] width 1407 height 652
click at [354, 166] on button "Apply Sort" at bounding box center [360, 168] width 218 height 25
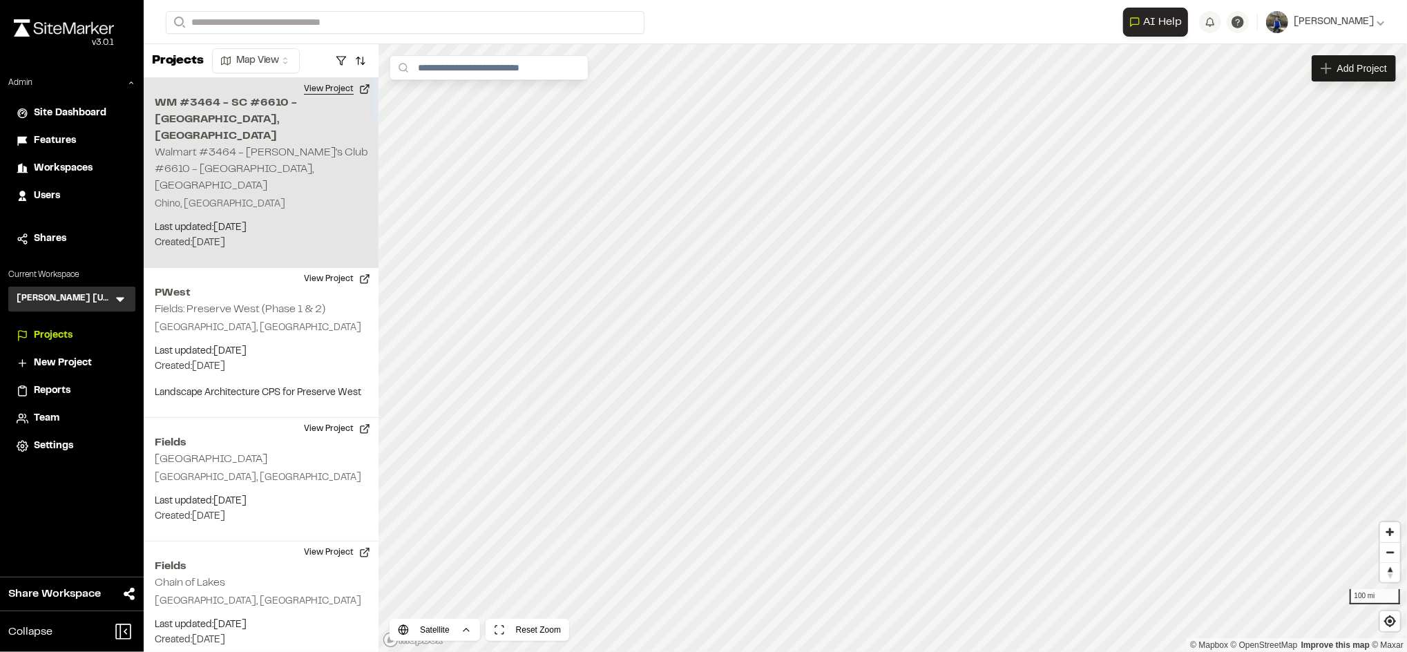
click at [348, 86] on button "View Project" at bounding box center [337, 89] width 83 height 22
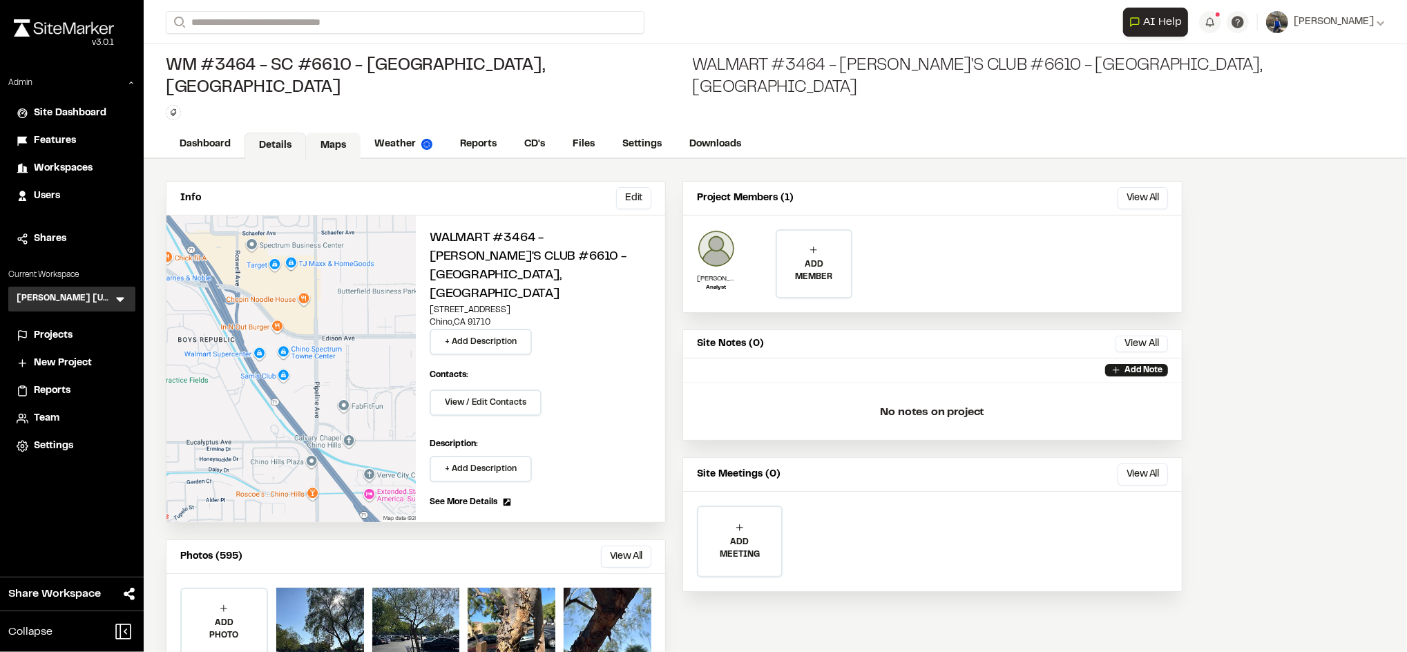
click at [335, 133] on link "Maps" at bounding box center [333, 146] width 55 height 26
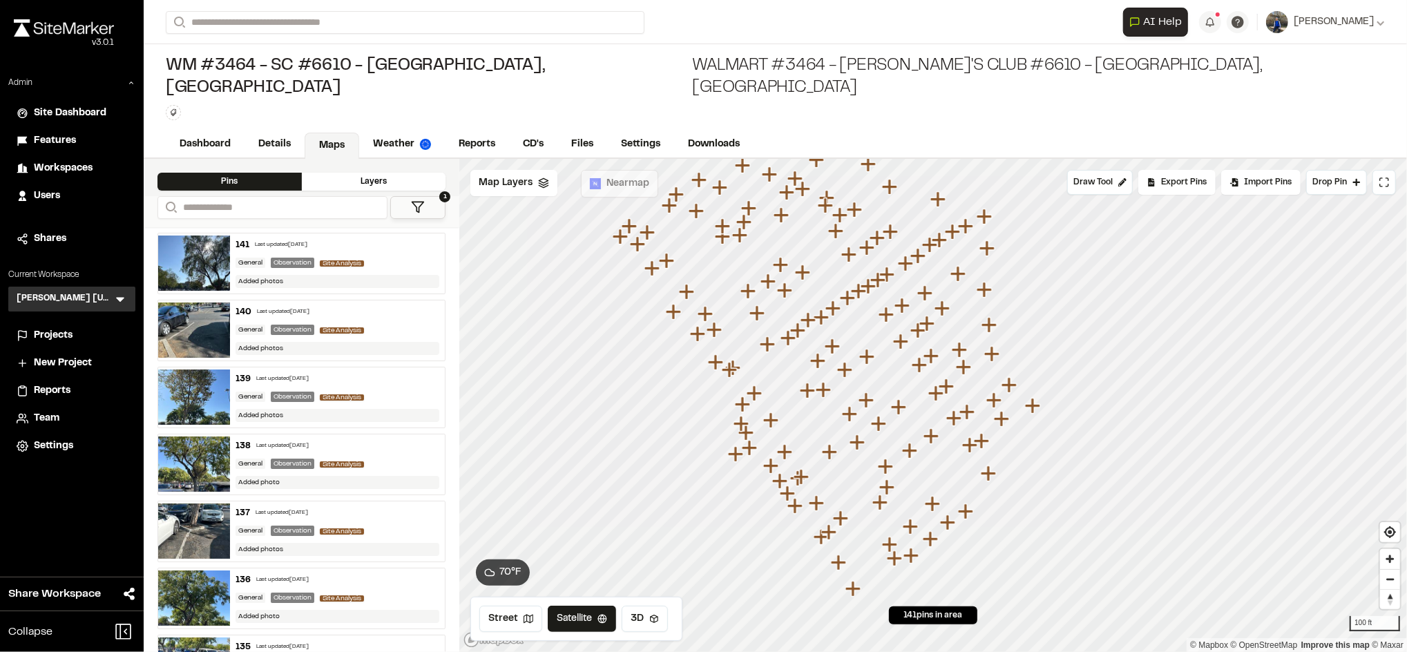
click at [354, 257] on div "Site Analysis" at bounding box center [345, 263] width 50 height 12
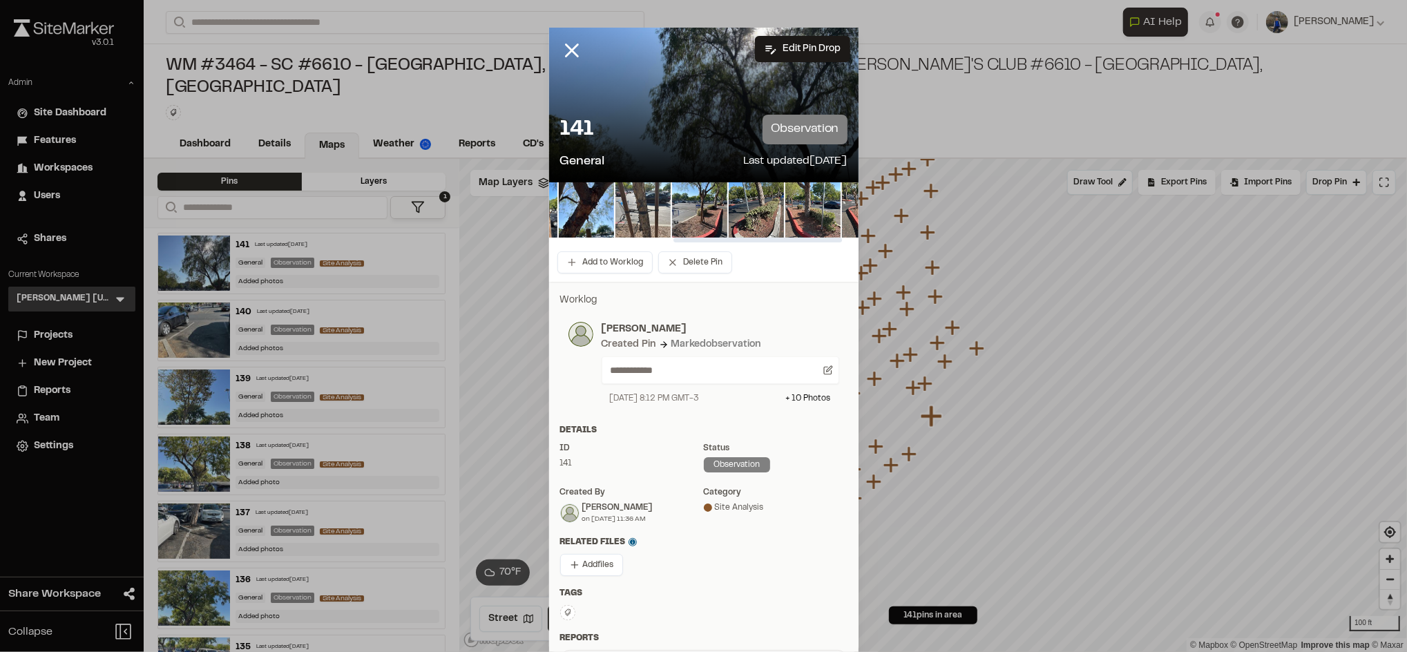
scroll to position [0, 255]
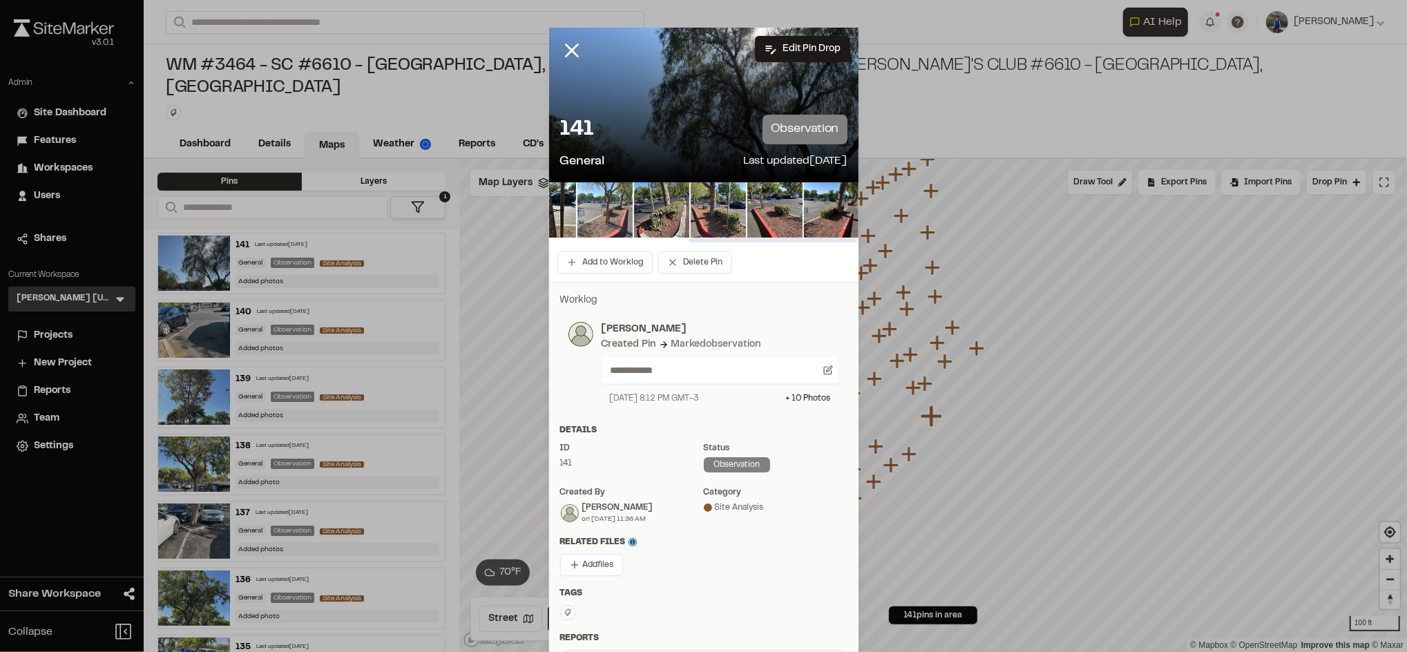
click at [591, 203] on img at bounding box center [604, 209] width 55 height 55
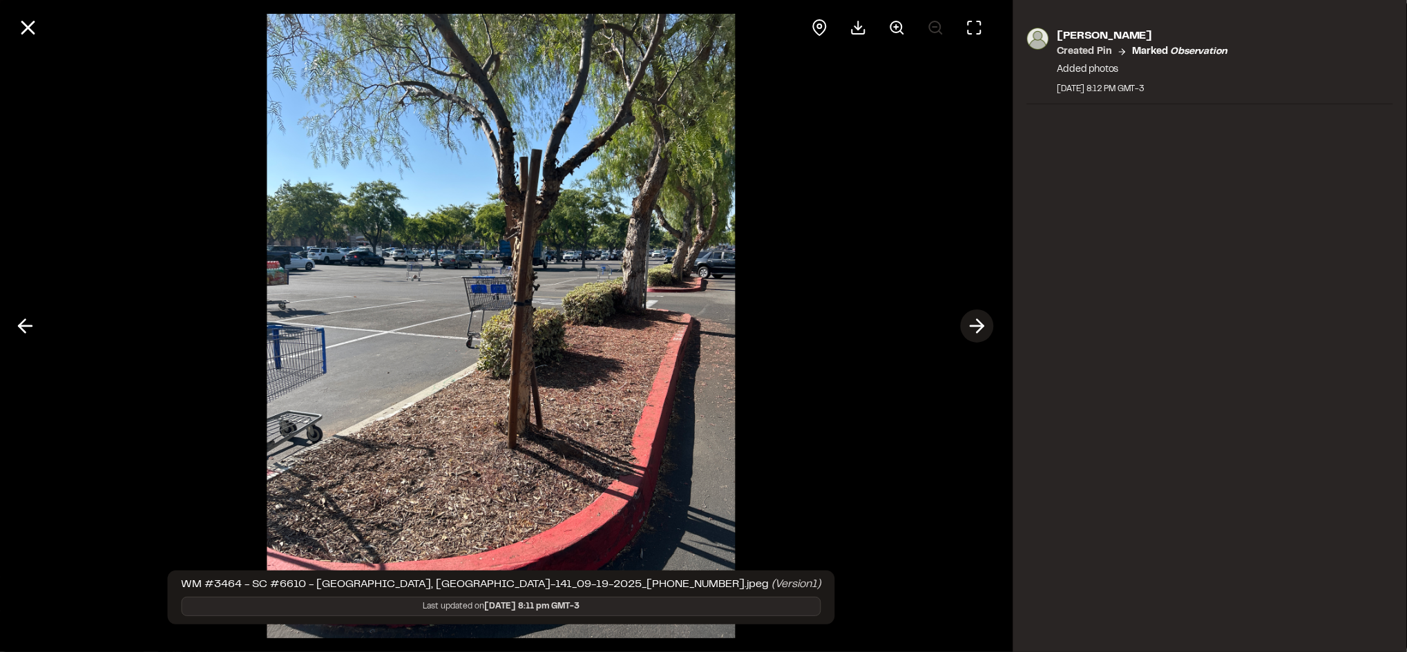
click at [977, 329] on icon at bounding box center [977, 325] width 22 height 23
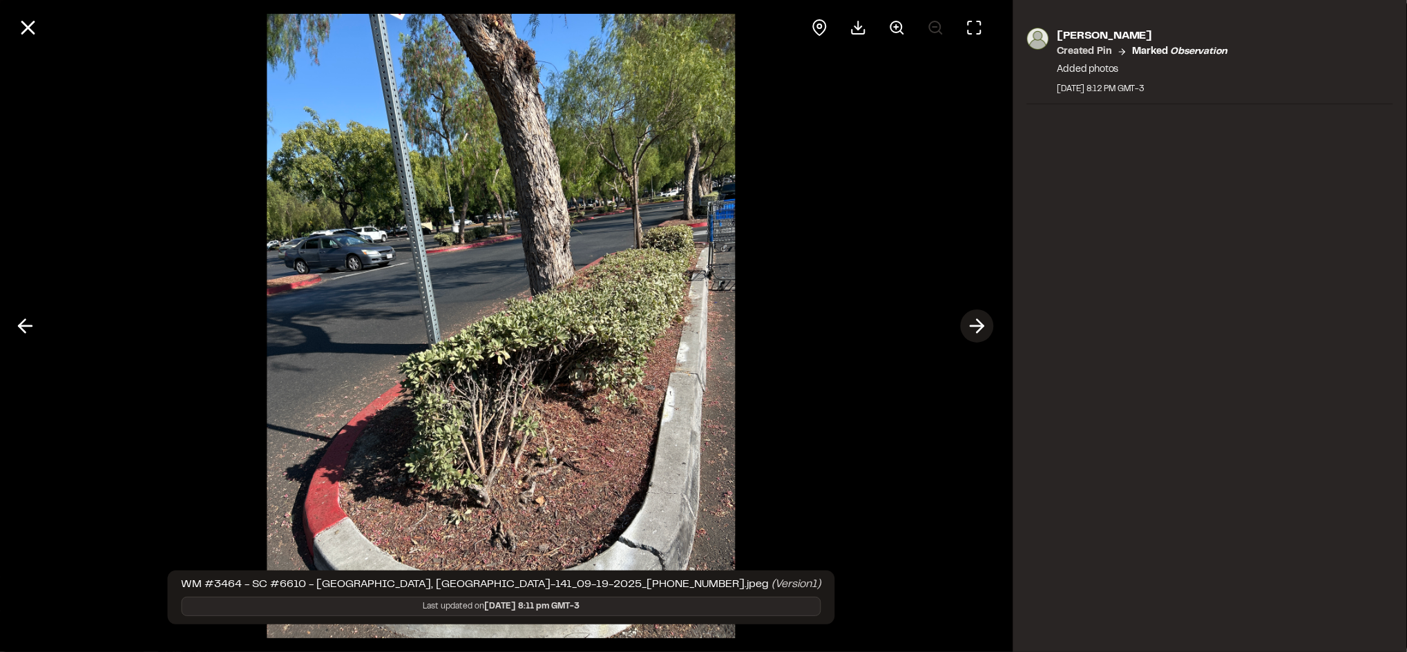
click at [977, 329] on icon at bounding box center [977, 325] width 22 height 23
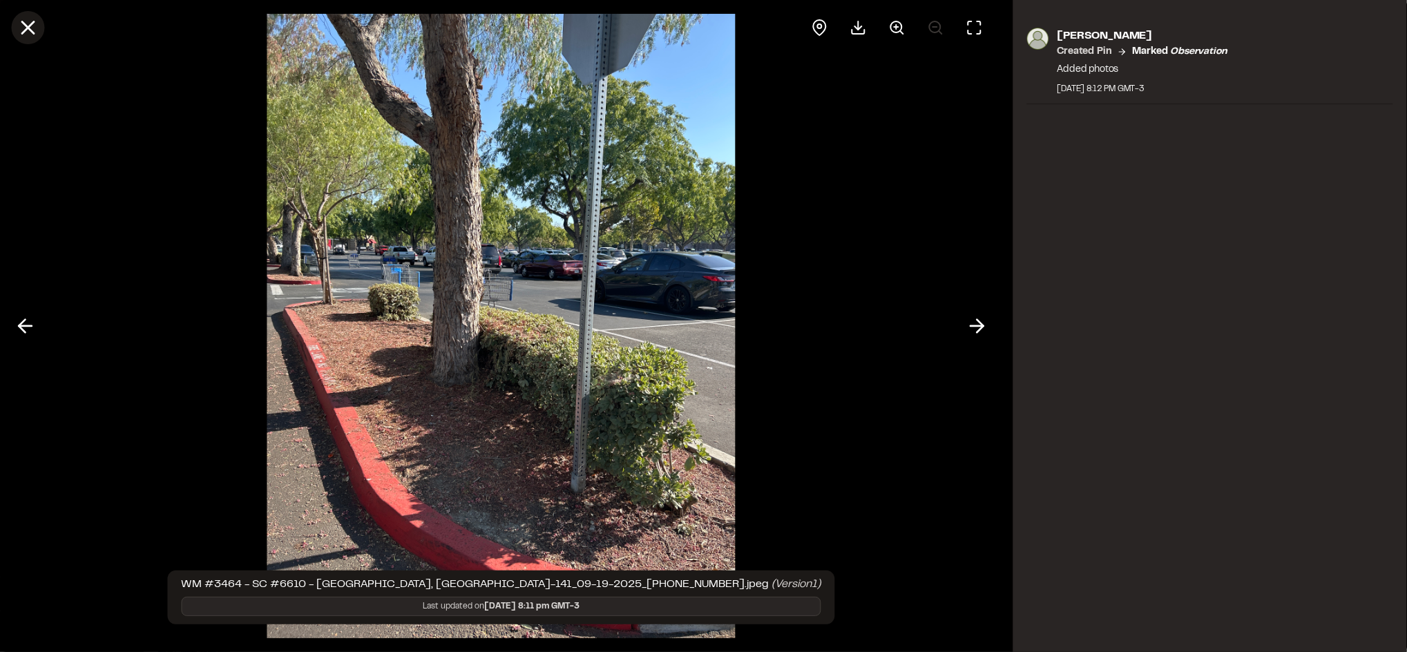
click at [26, 23] on icon at bounding box center [27, 27] width 23 height 23
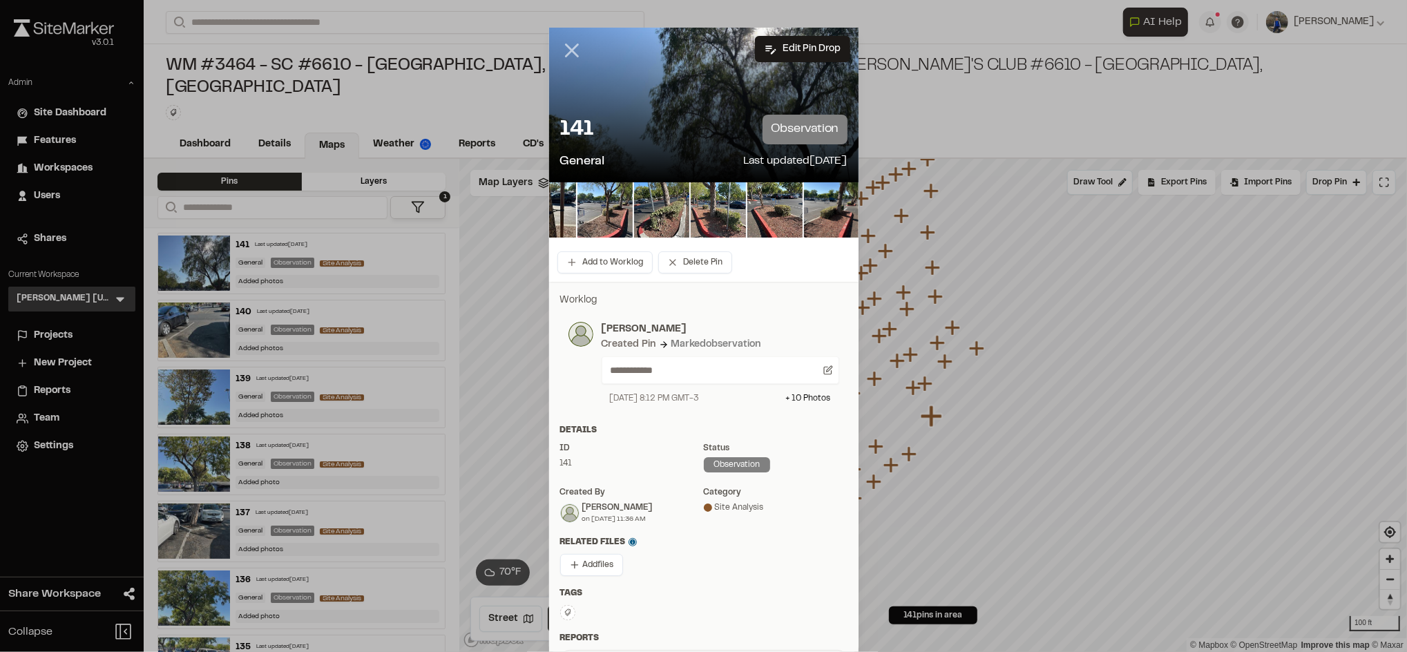
click at [562, 41] on icon at bounding box center [571, 50] width 23 height 23
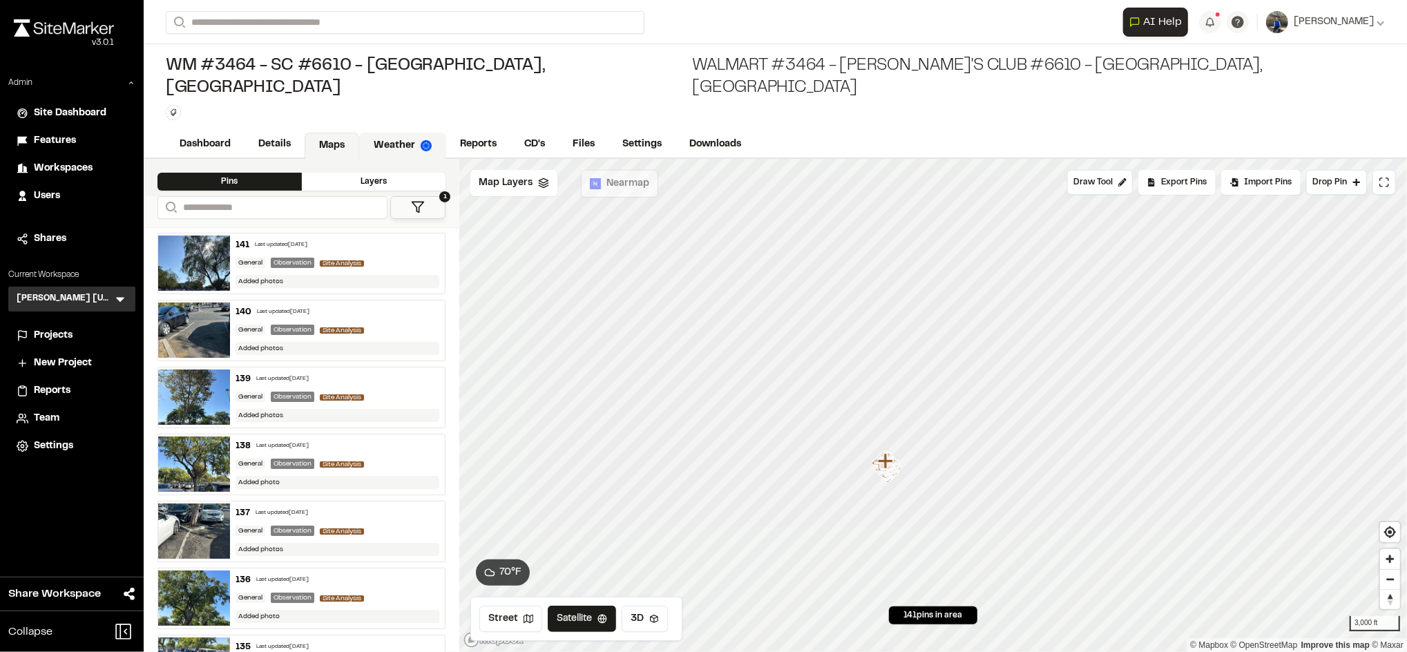
click at [381, 133] on link "Weather" at bounding box center [402, 146] width 87 height 26
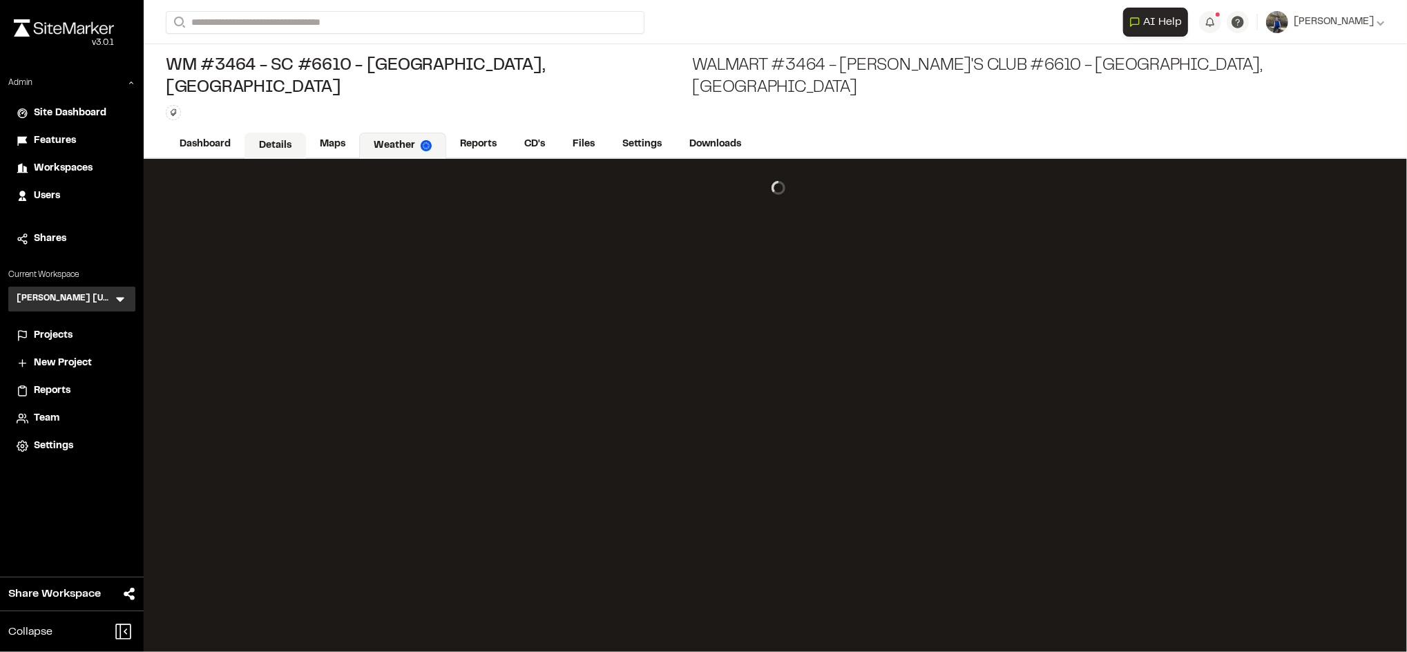
click at [266, 133] on link "Details" at bounding box center [275, 146] width 61 height 26
